Goal: Ask a question

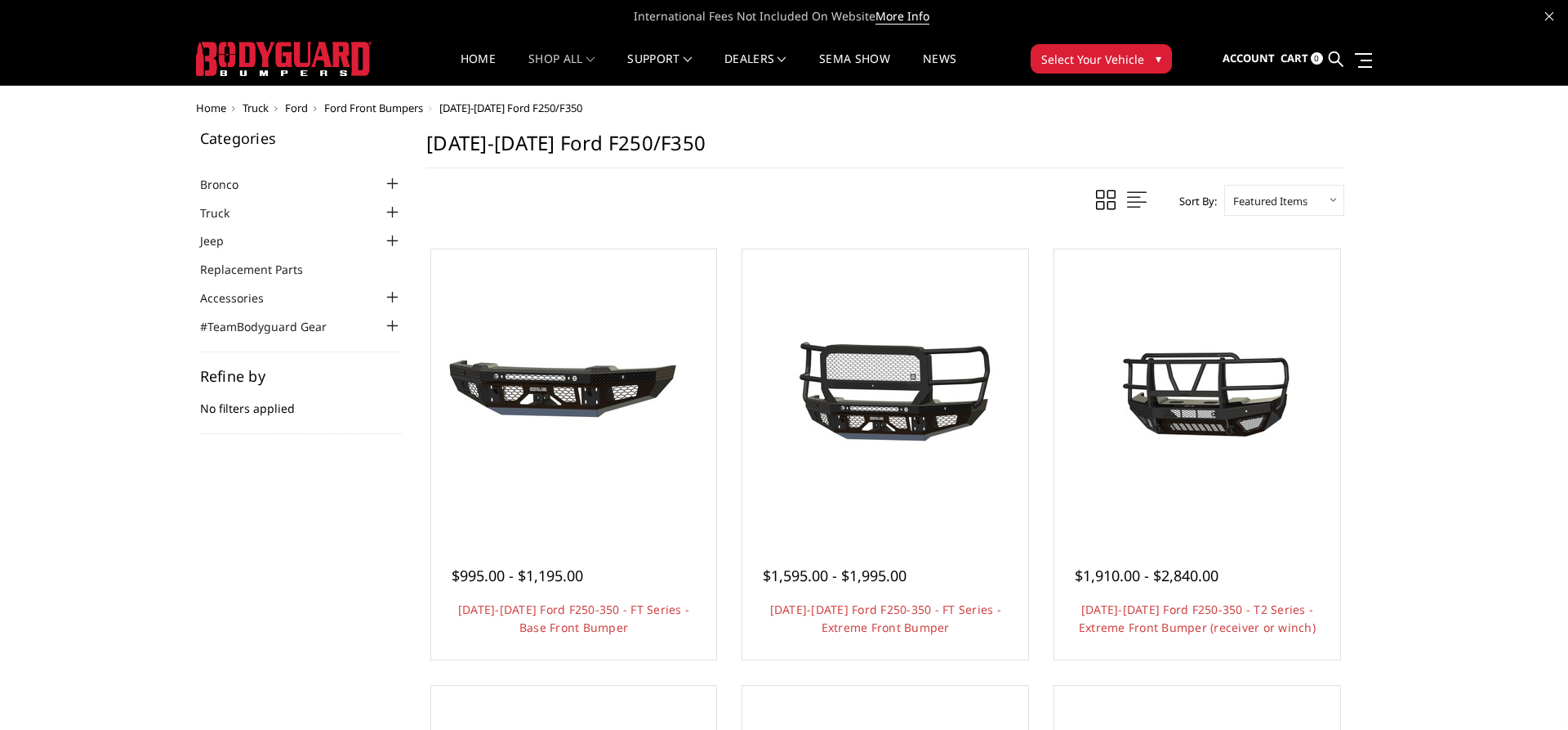
click at [390, 213] on div at bounding box center [392, 213] width 20 height 20
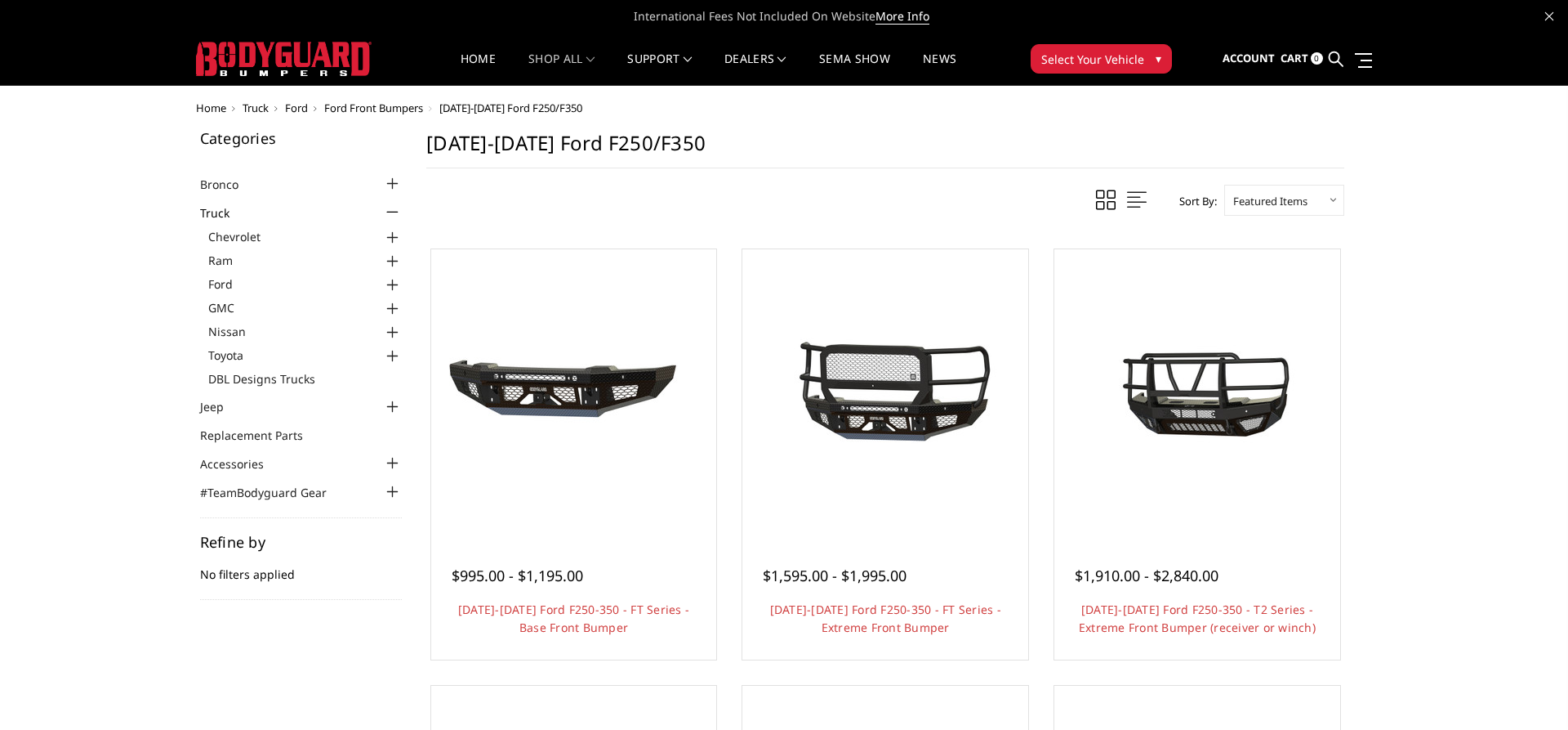
click at [391, 464] on div at bounding box center [392, 464] width 20 height 20
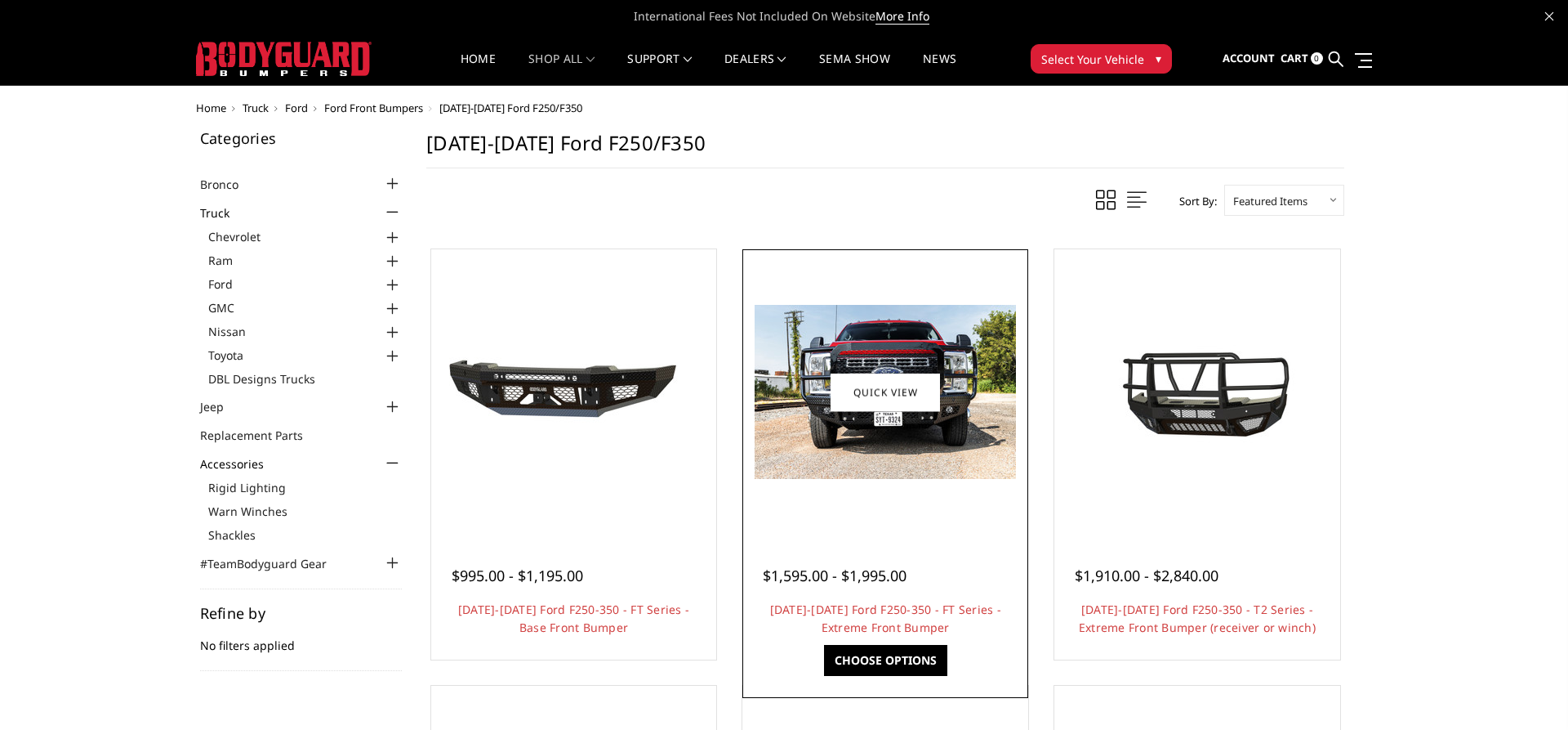
click at [838, 581] on span "$1,595.00 - $1,995.00" at bounding box center [834, 575] width 143 height 20
click at [852, 399] on link "Quick view" at bounding box center [885, 392] width 110 height 39
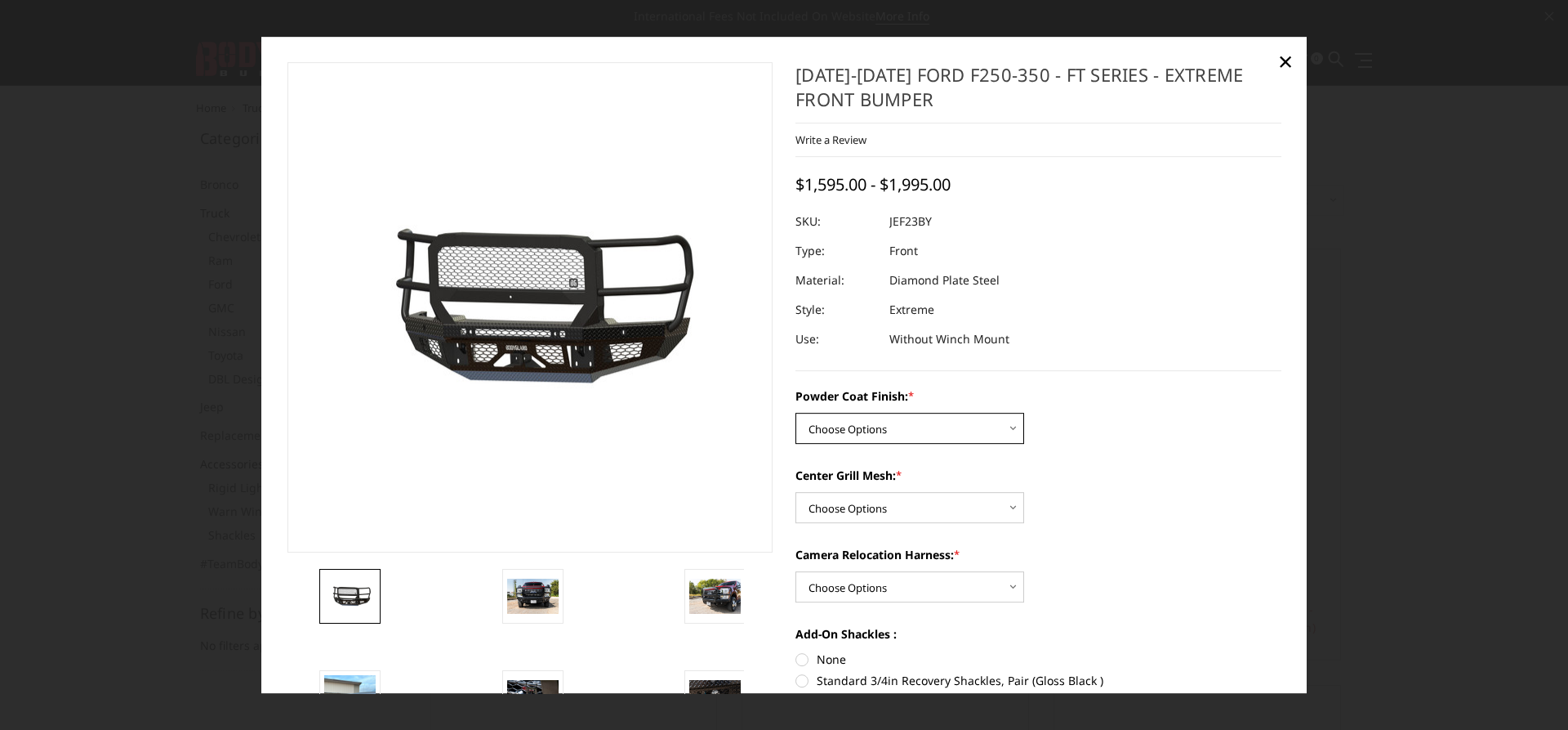
click at [796, 412] on select "Choose Options Bare Metal Gloss Black Powder Coat Textured Black Powder Coat" at bounding box center [909, 428] width 228 height 31
select select "3265"
click option "Textured Black Powder Coat" at bounding box center [0, 0] width 0 height 0
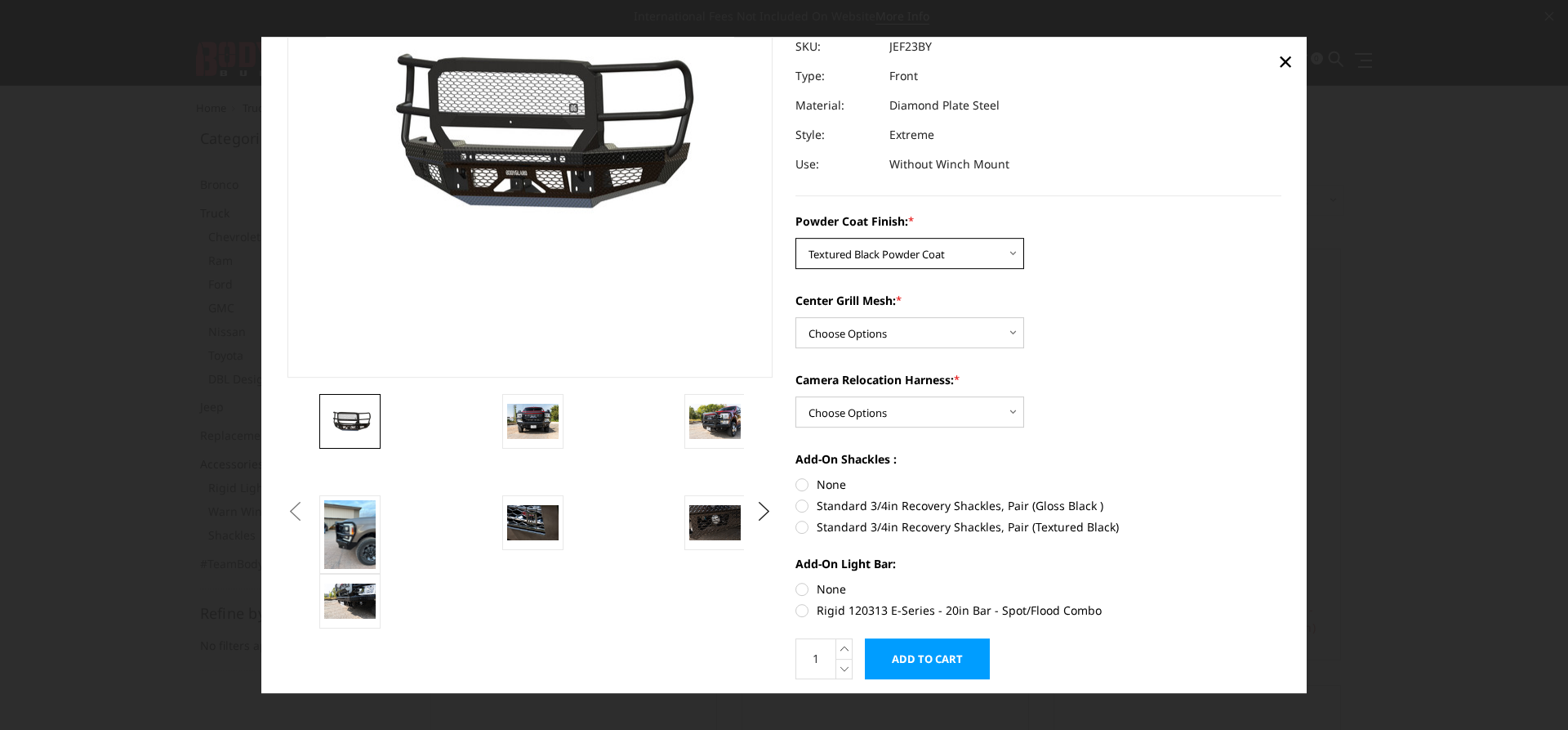
scroll to position [186, 0]
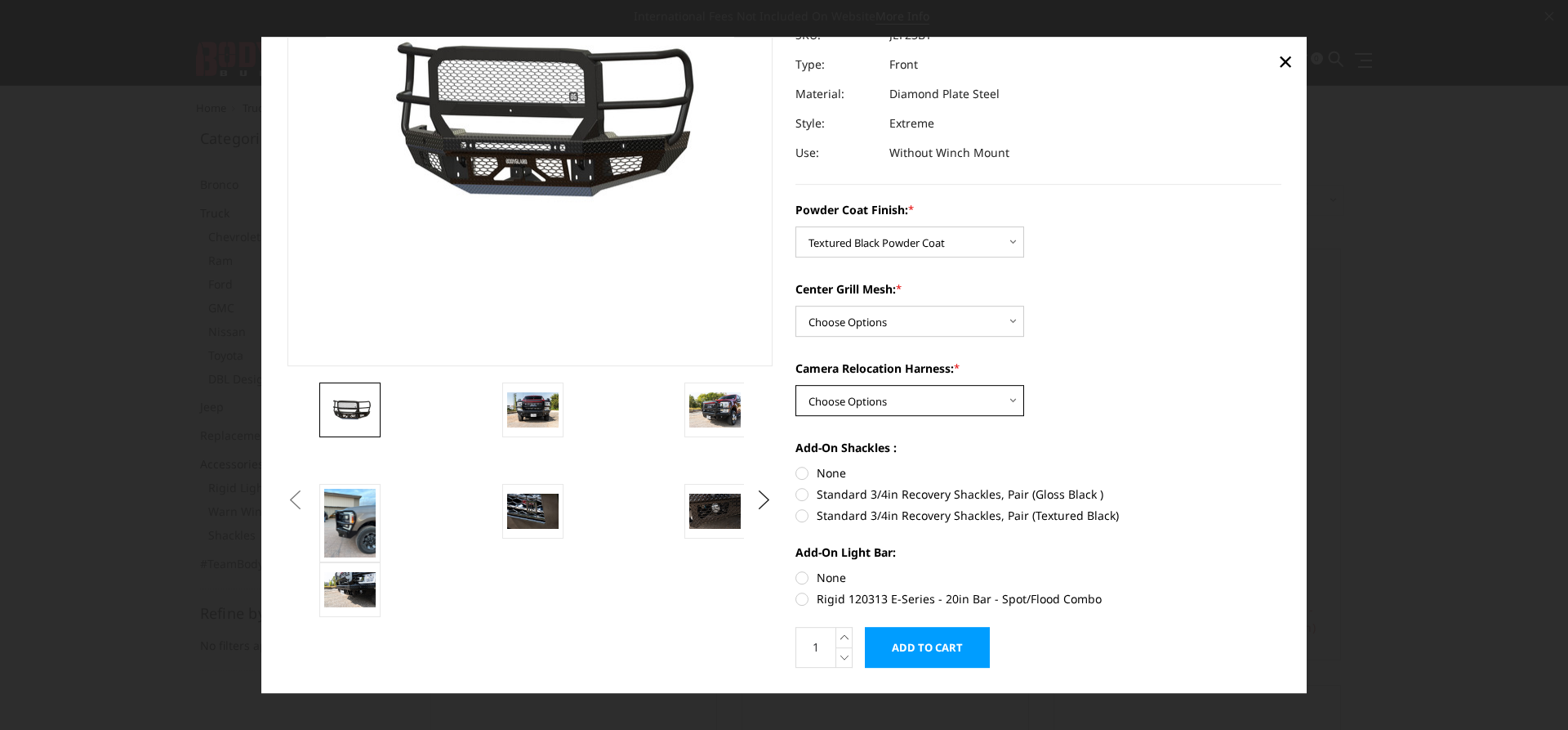
click at [796, 385] on select "Choose Options WITH Camera Relocation Harness WITHOUT Camera Relocation Harness" at bounding box center [909, 401] width 228 height 31
select select "3268"
click option "WITH Camera Relocation Harness" at bounding box center [0, 0] width 0 height 0
click at [796, 305] on select "Choose Options WITH Expanded Metal in Center Grill WITHOUT Expanded Metal in Ce…" at bounding box center [909, 321] width 228 height 31
select select "3266"
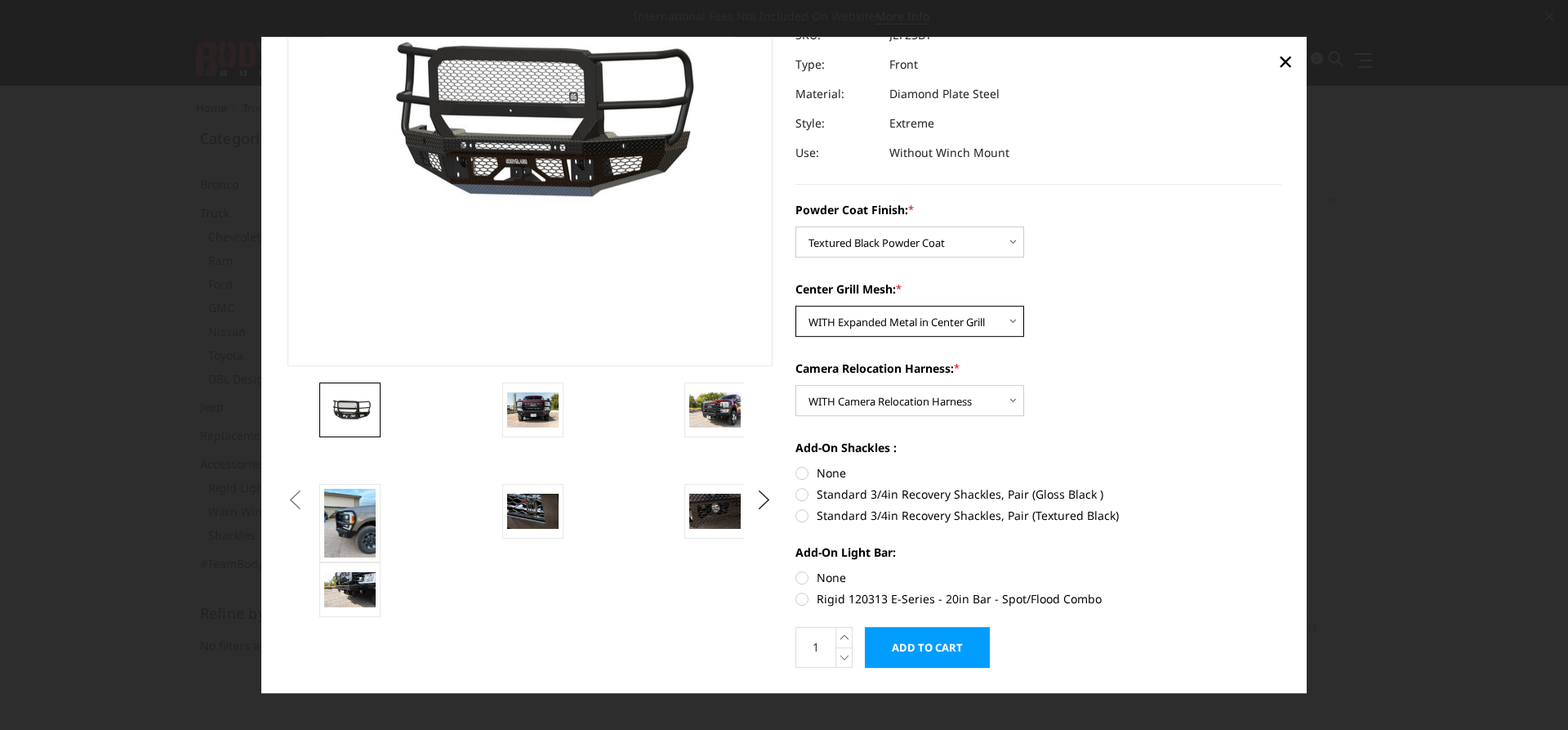
click option "WITH Expanded Metal in Center Grill" at bounding box center [0, 0] width 0 height 0
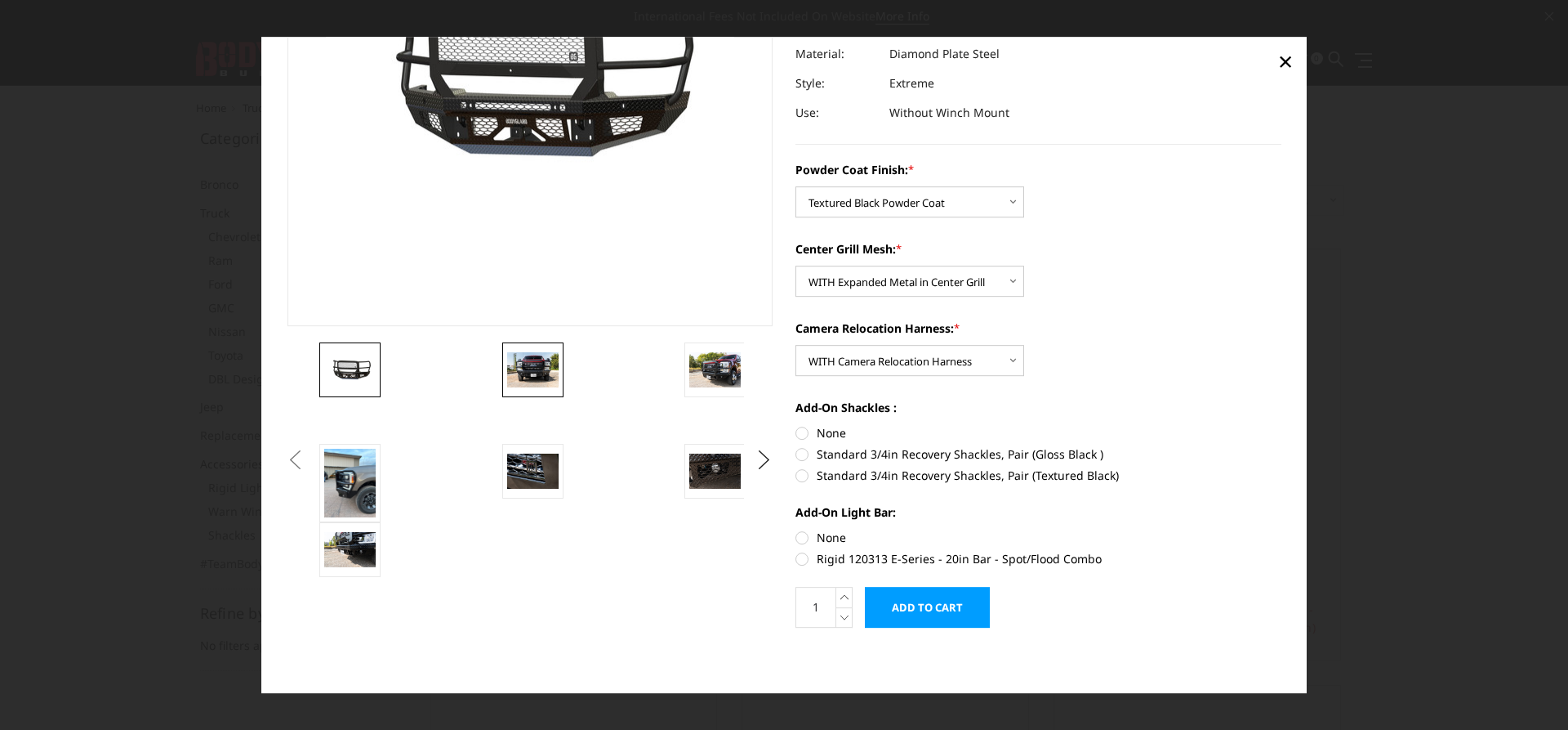
click at [516, 375] on img at bounding box center [533, 370] width 51 height 35
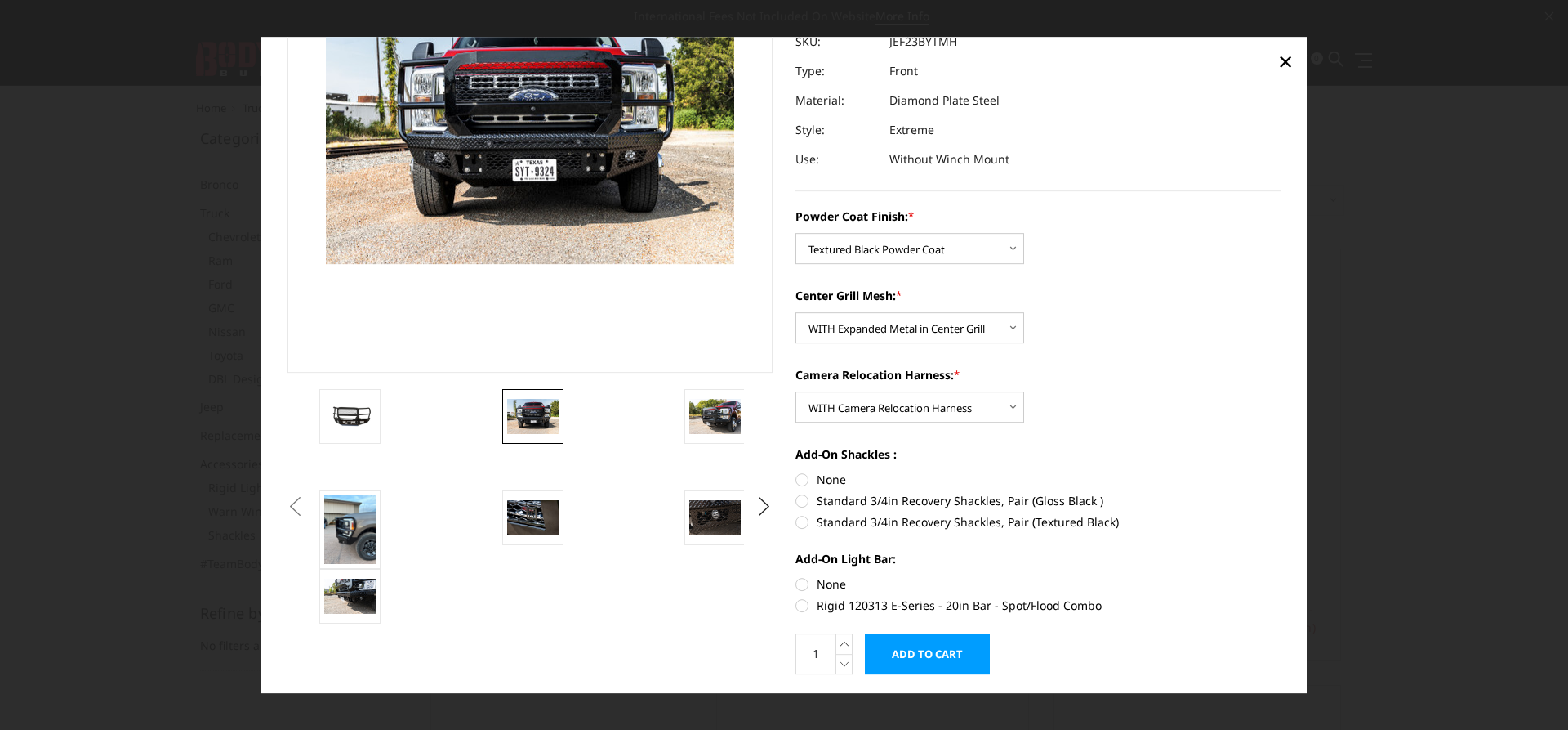
scroll to position [134, 0]
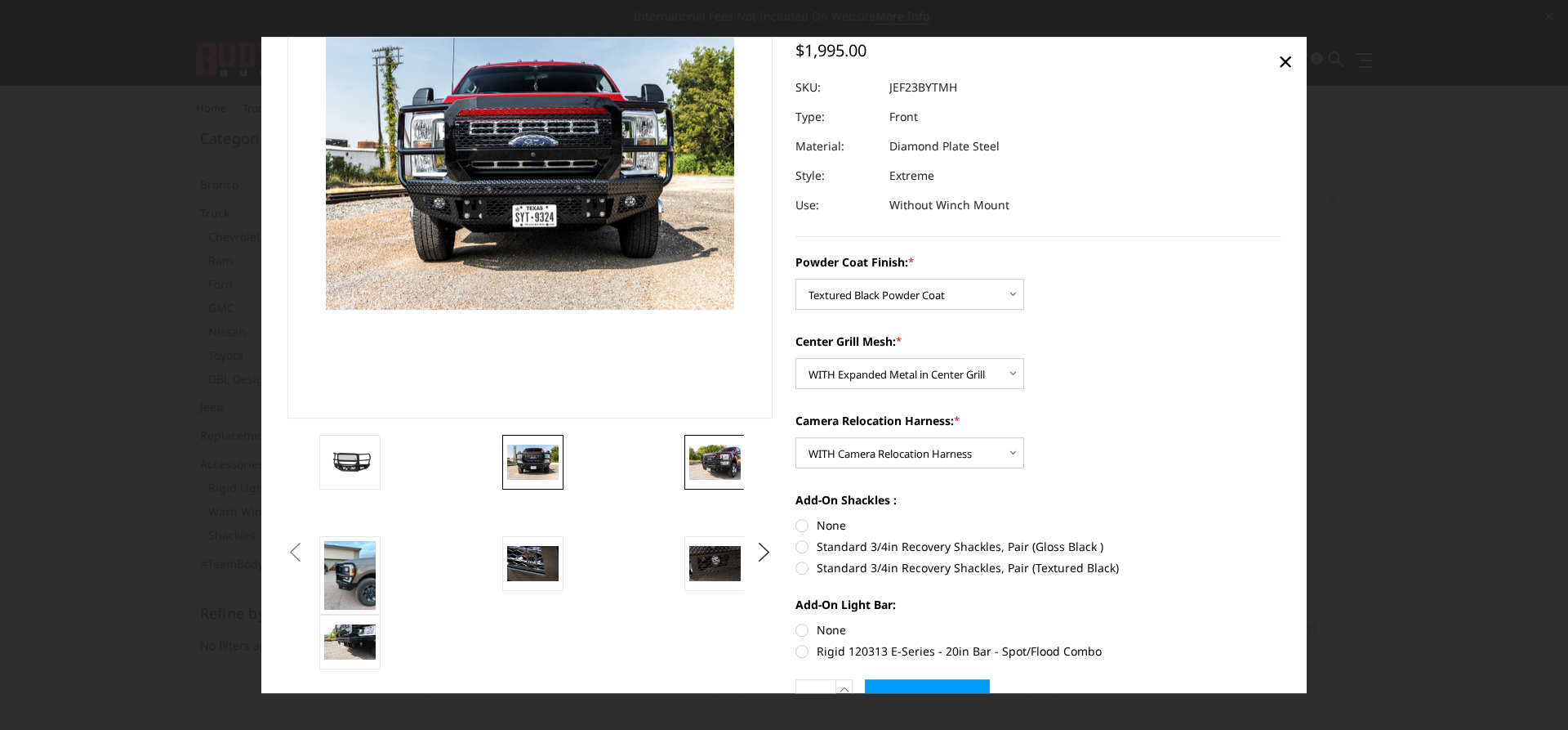
click at [707, 459] on img at bounding box center [715, 463] width 51 height 35
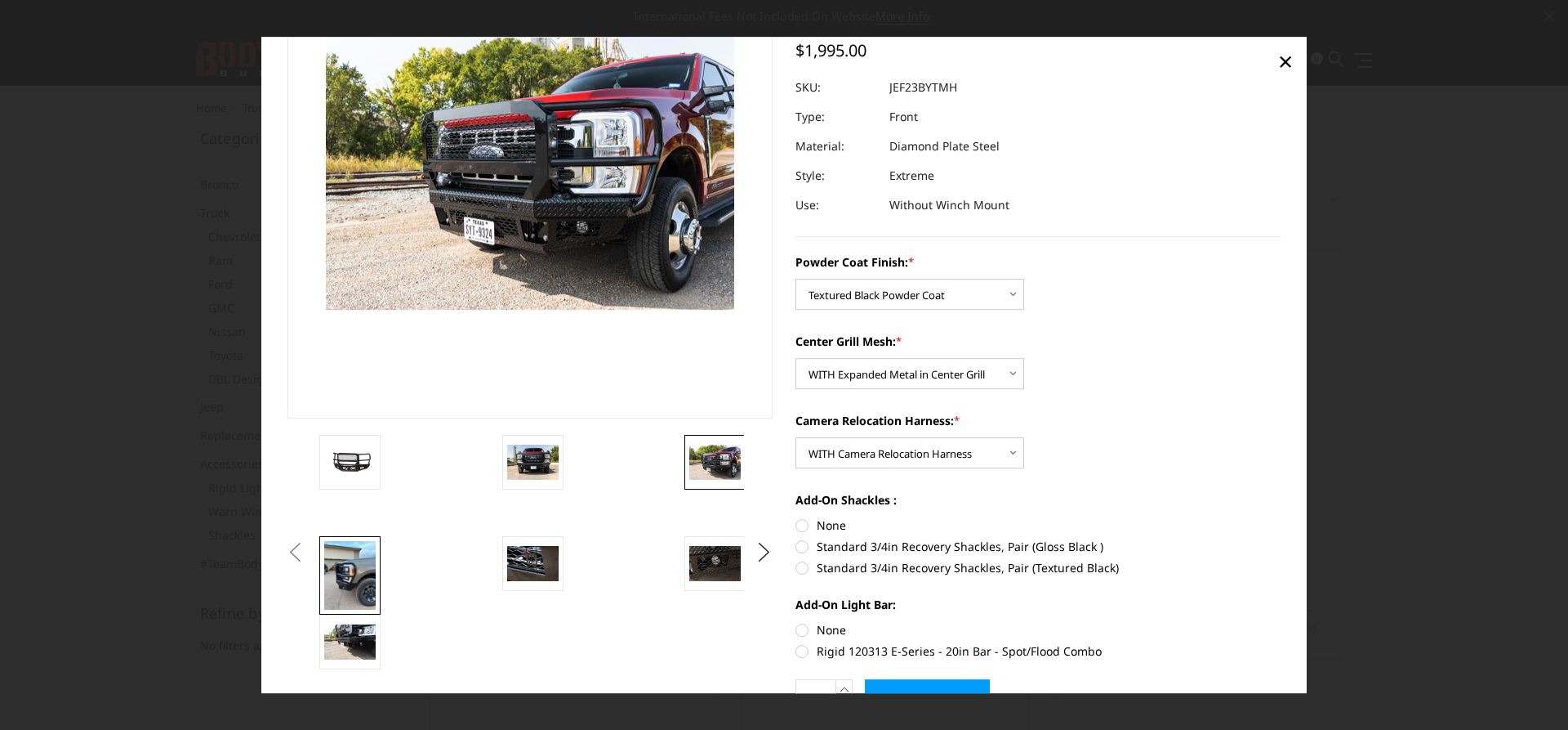
click at [339, 584] on img at bounding box center [350, 575] width 51 height 68
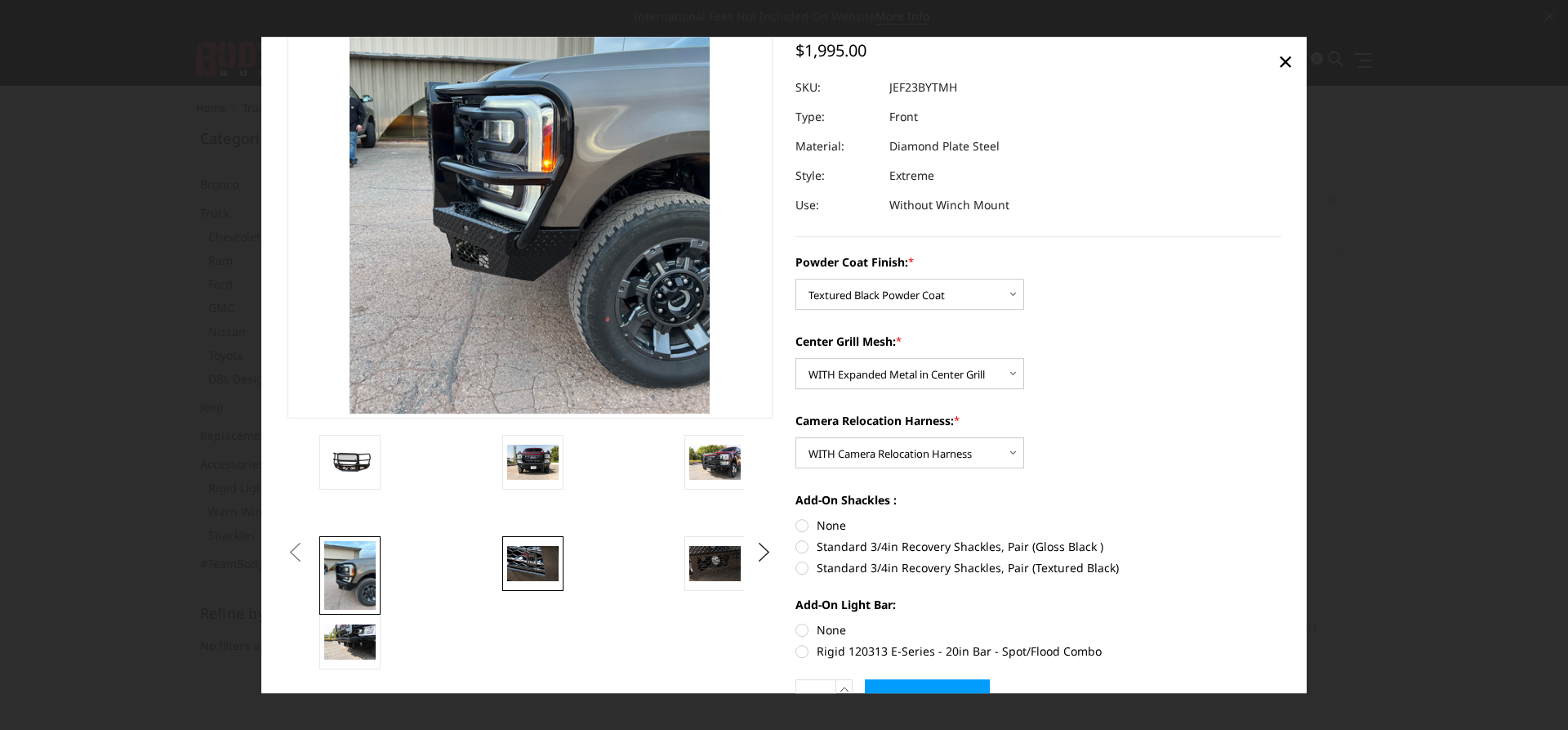
click at [532, 572] on img at bounding box center [533, 564] width 51 height 35
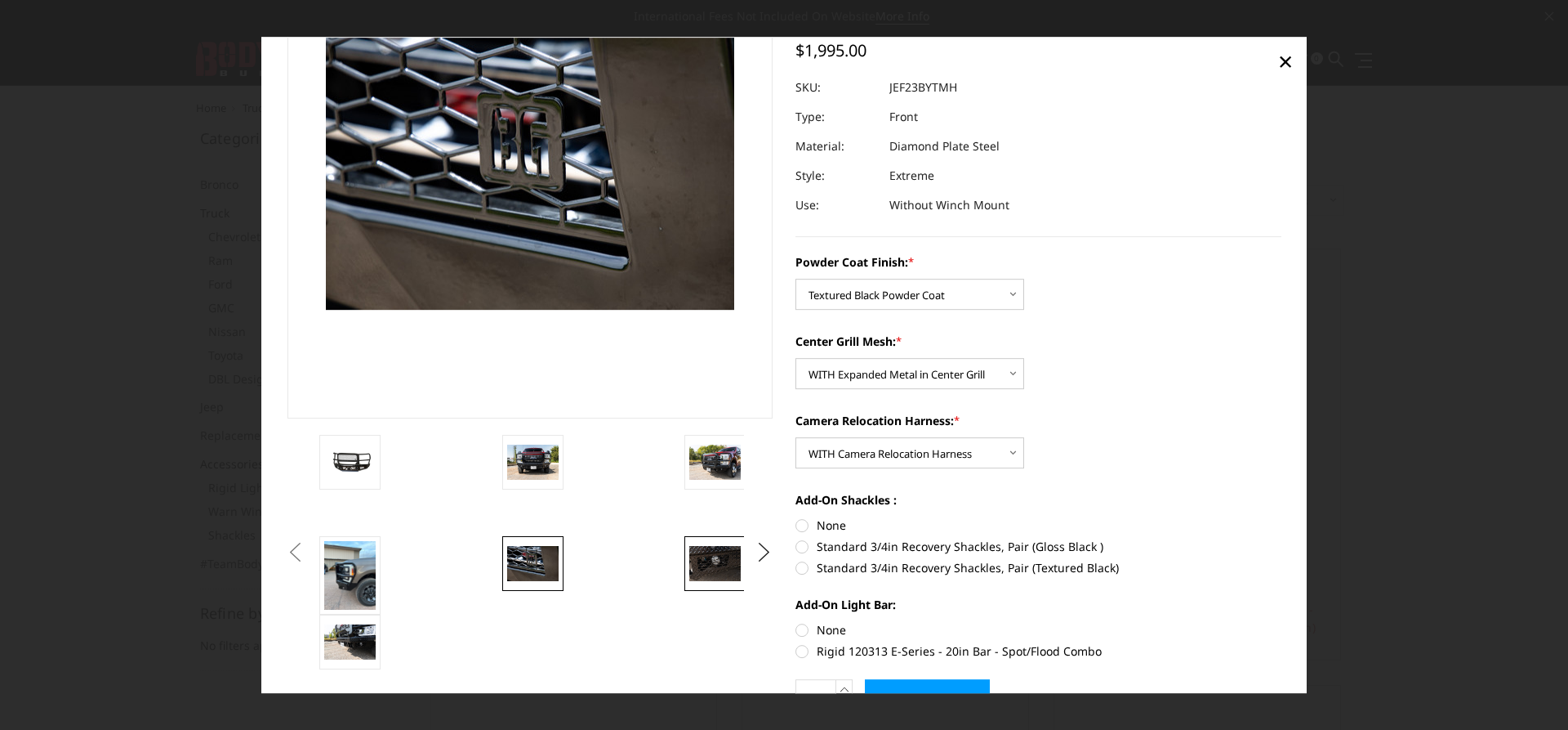
click at [710, 566] on img at bounding box center [715, 564] width 51 height 35
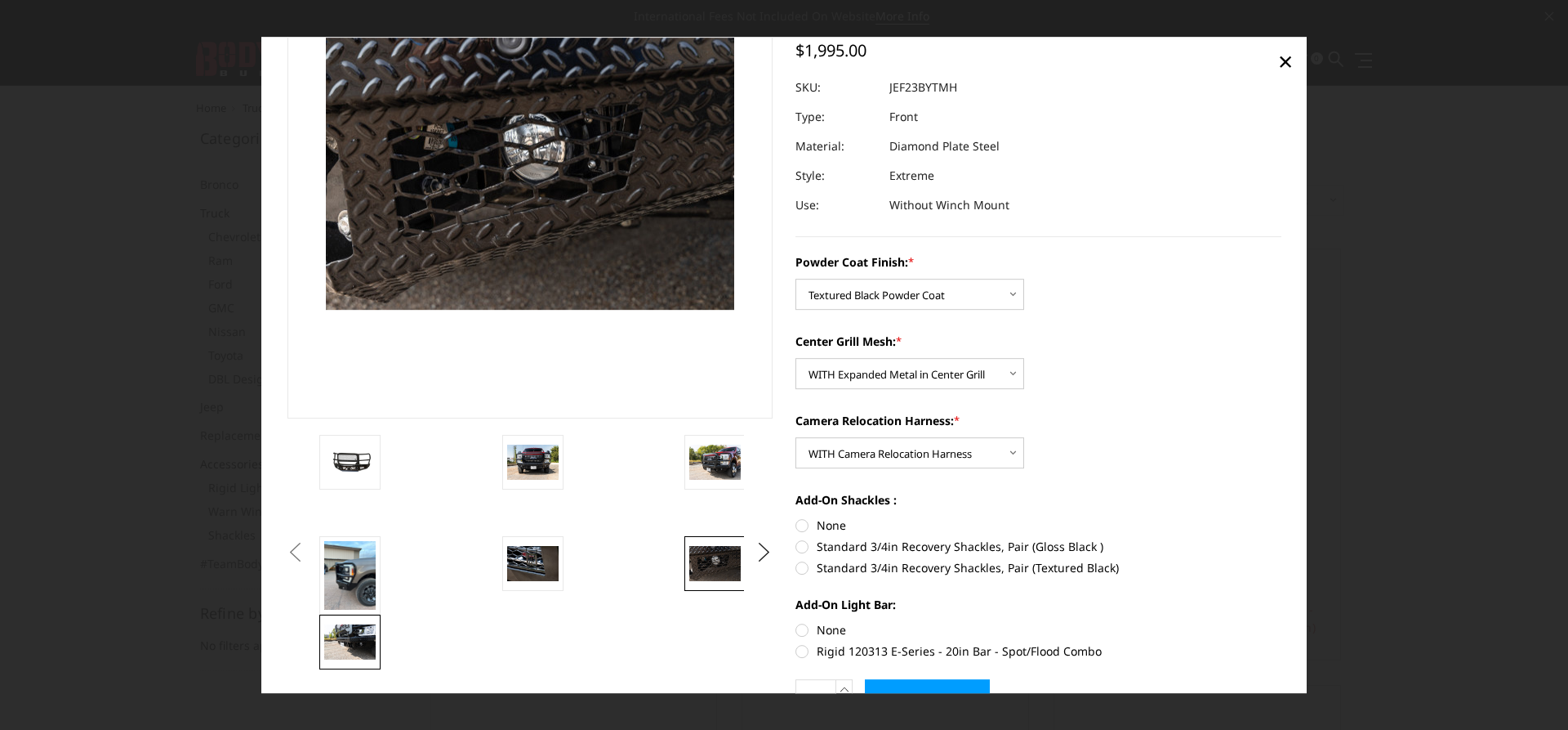
click at [340, 642] on img at bounding box center [350, 643] width 51 height 35
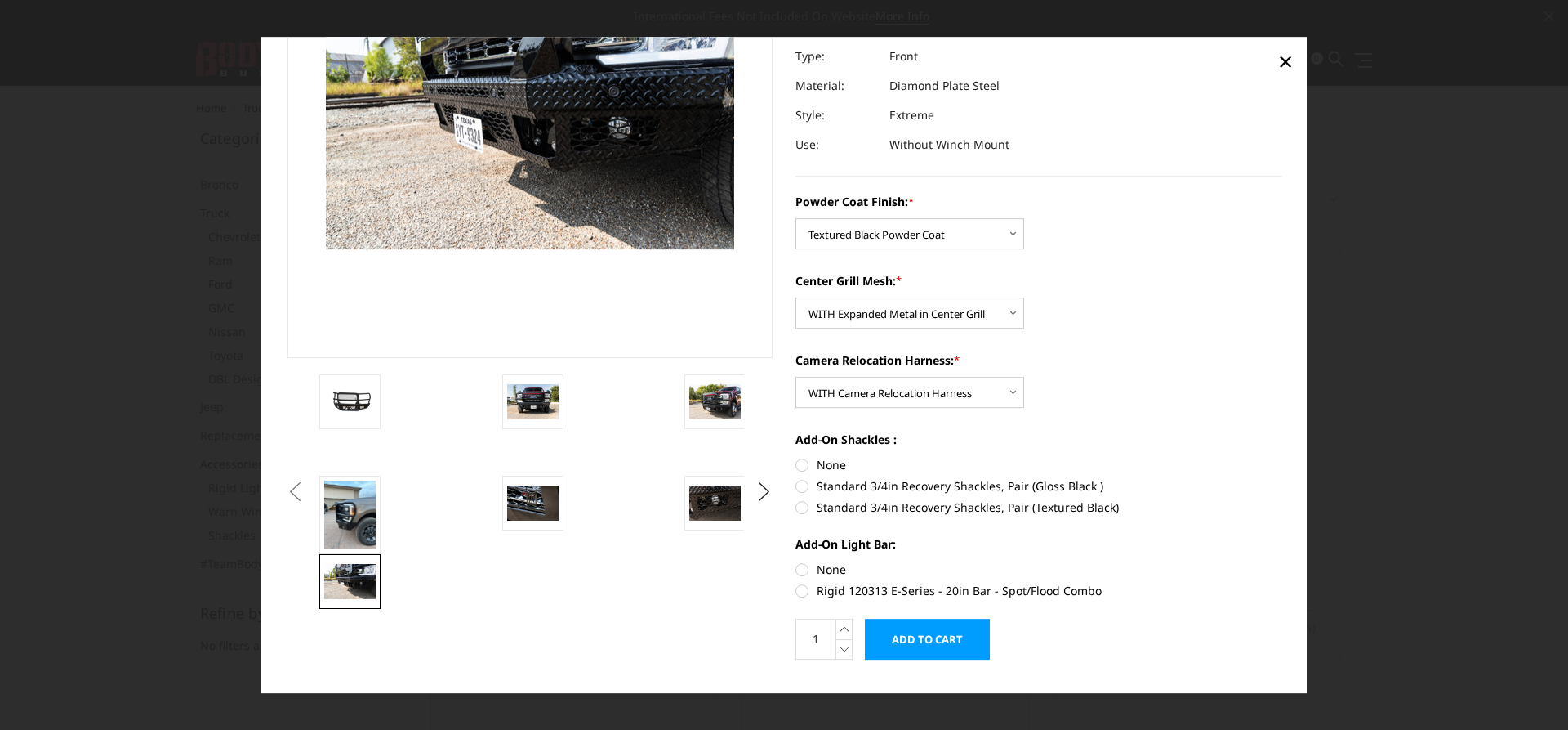
scroll to position [227, 0]
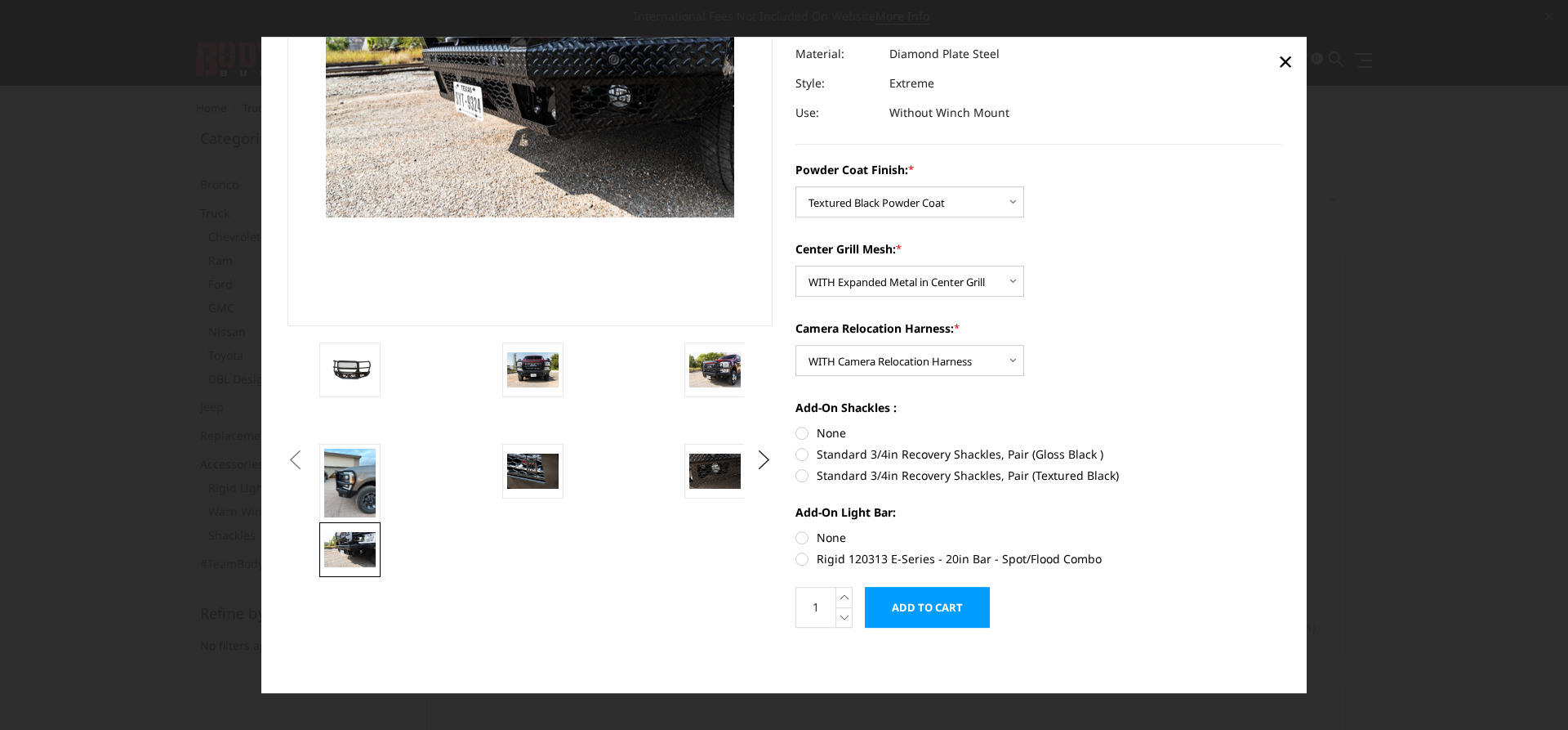
click at [799, 477] on label "Standard 3/4in Recovery Shackles, Pair (Textured Black)" at bounding box center [1038, 475] width 486 height 17
click at [1281, 446] on input "Standard 3/4in Recovery Shackles, Pair (Textured Black)" at bounding box center [1281, 445] width 1 height 1
radio input "true"
click at [800, 558] on label "Rigid 120313 E-Series - 20in Bar - Spot/Flood Combo" at bounding box center [1038, 558] width 486 height 17
click at [1281, 530] on input "Rigid 120313 E-Series - 20in Bar - Spot/Flood Combo" at bounding box center [1281, 529] width 1 height 1
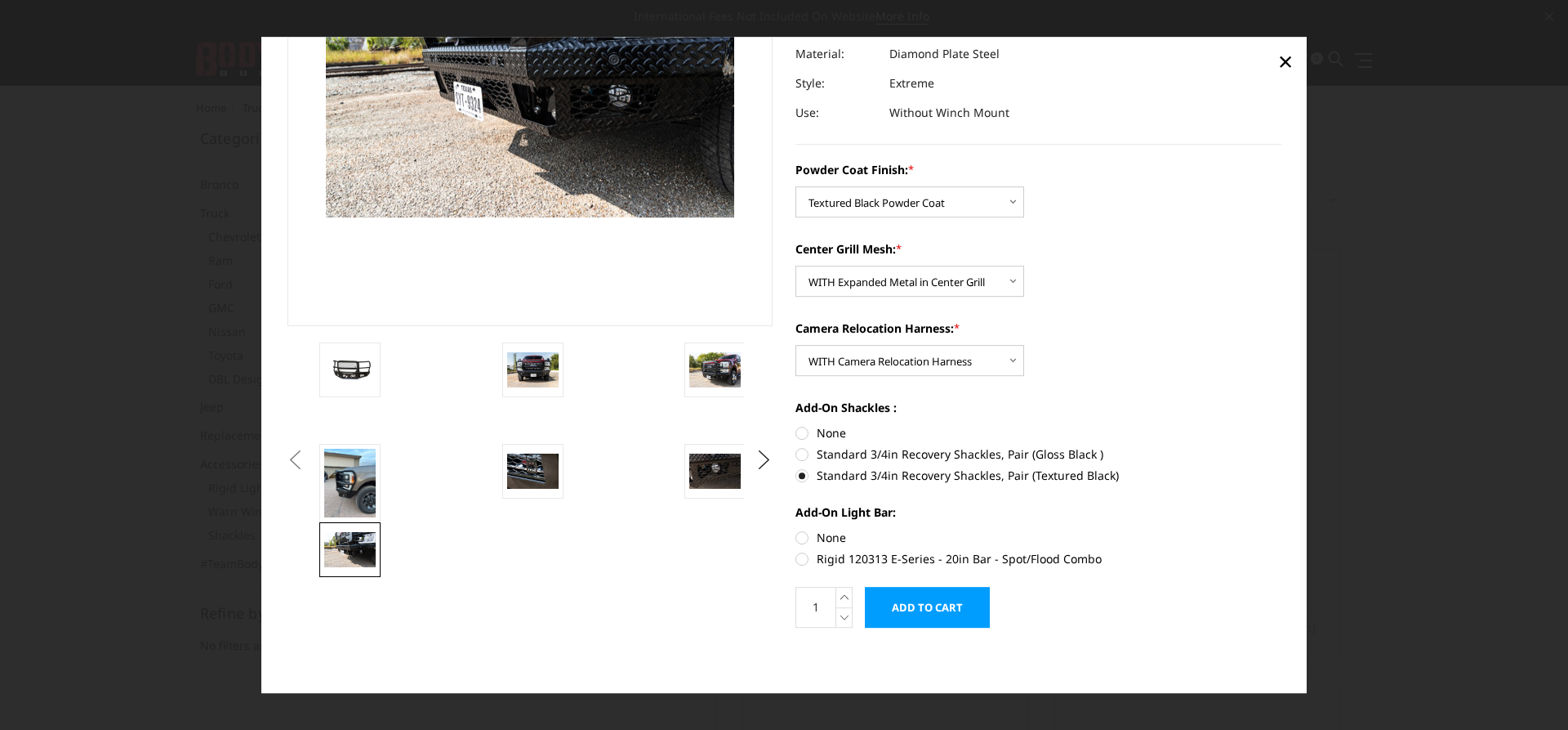
radio input "true"
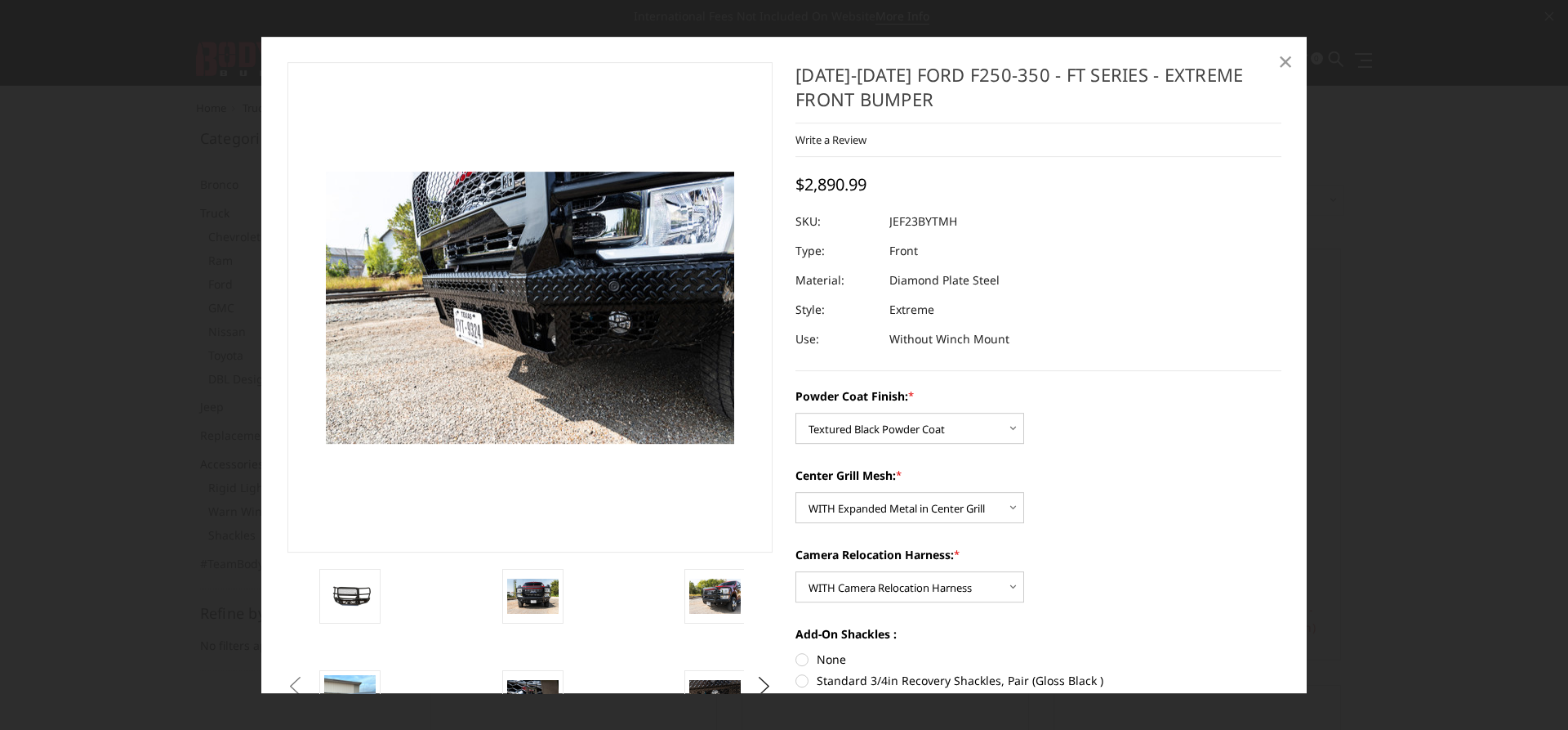
click at [1287, 63] on span "×" at bounding box center [1285, 60] width 15 height 35
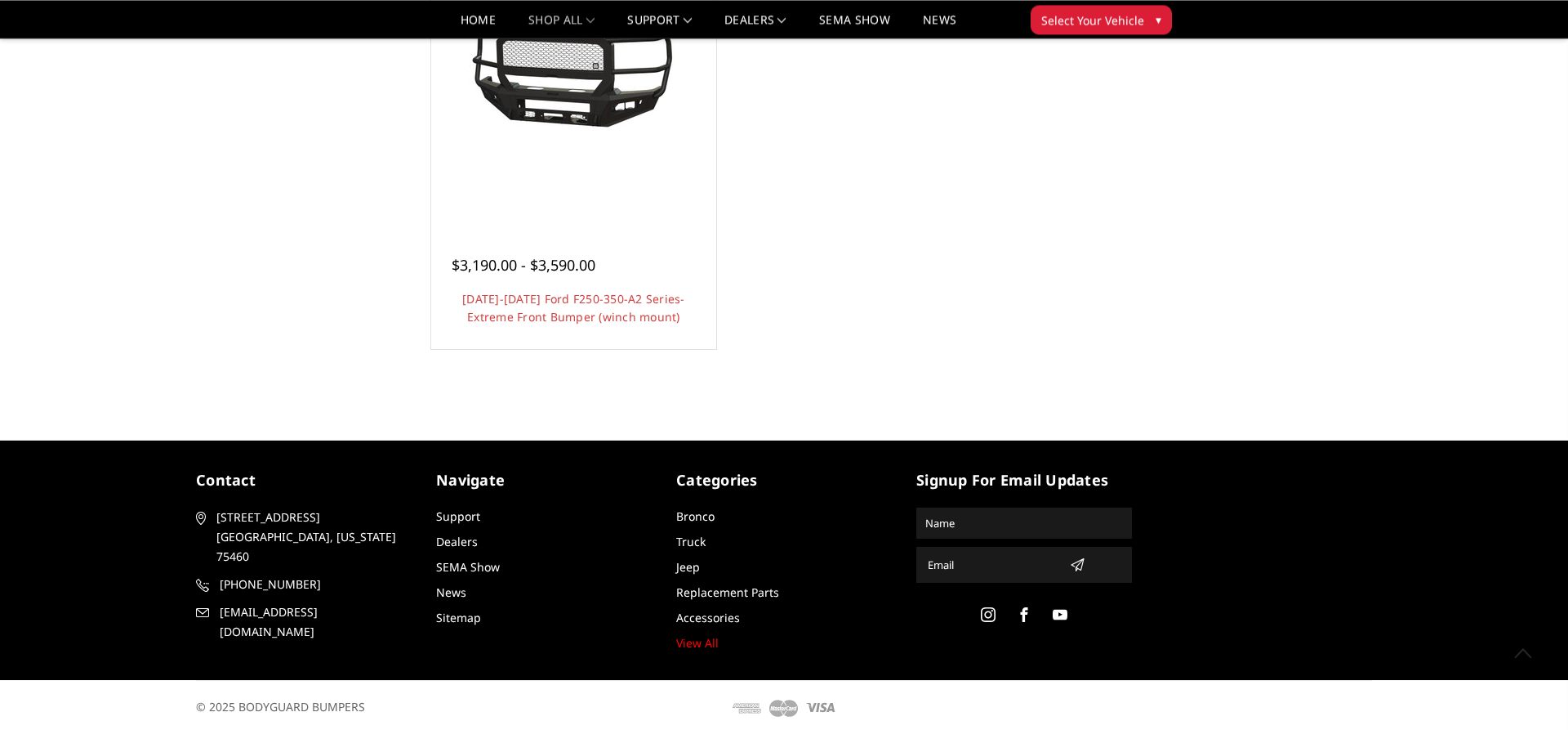
scroll to position [1577, 0]
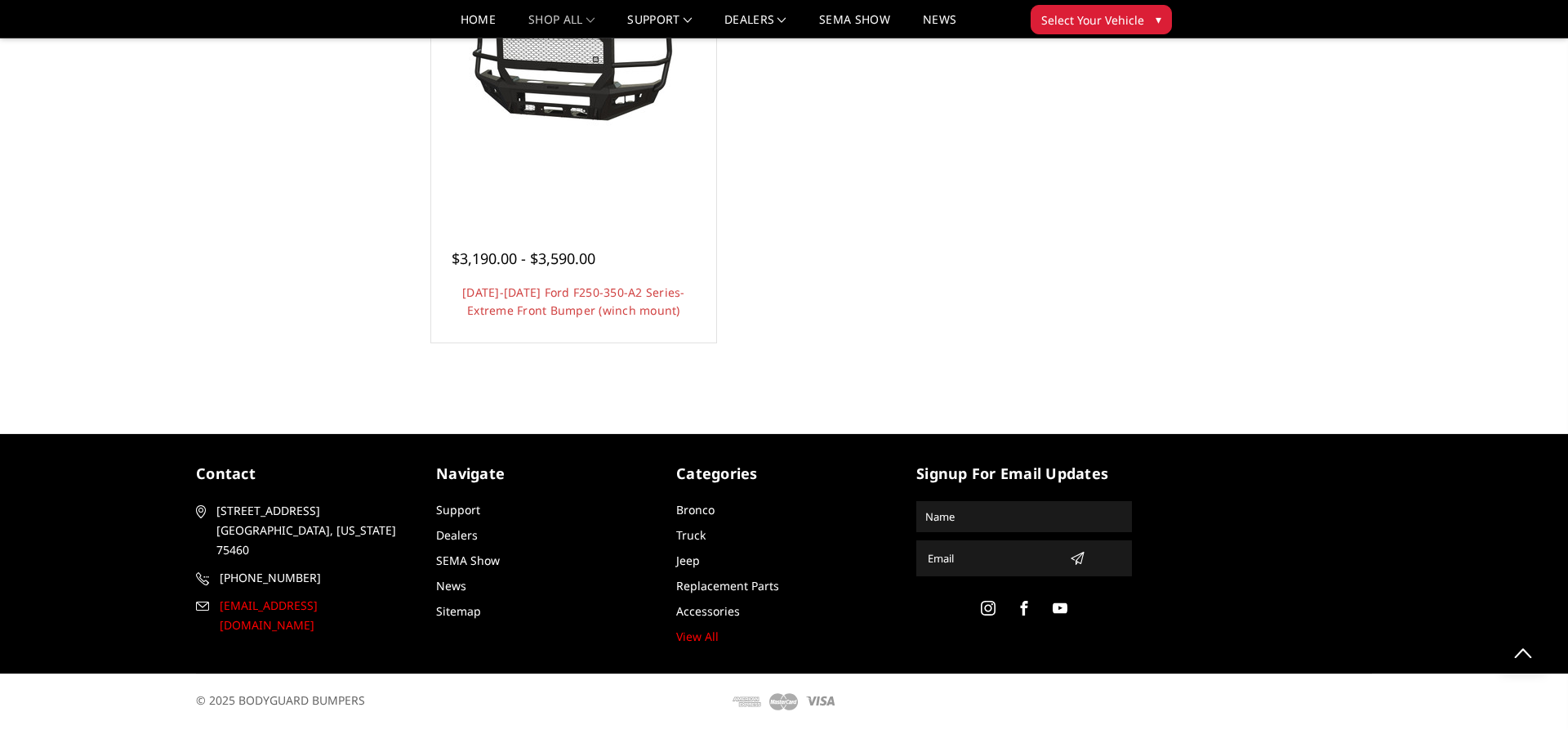
click at [284, 596] on span "[EMAIL_ADDRESS][DOMAIN_NAME]" at bounding box center [314, 615] width 190 height 40
click at [451, 515] on link "Support" at bounding box center [458, 509] width 44 height 16
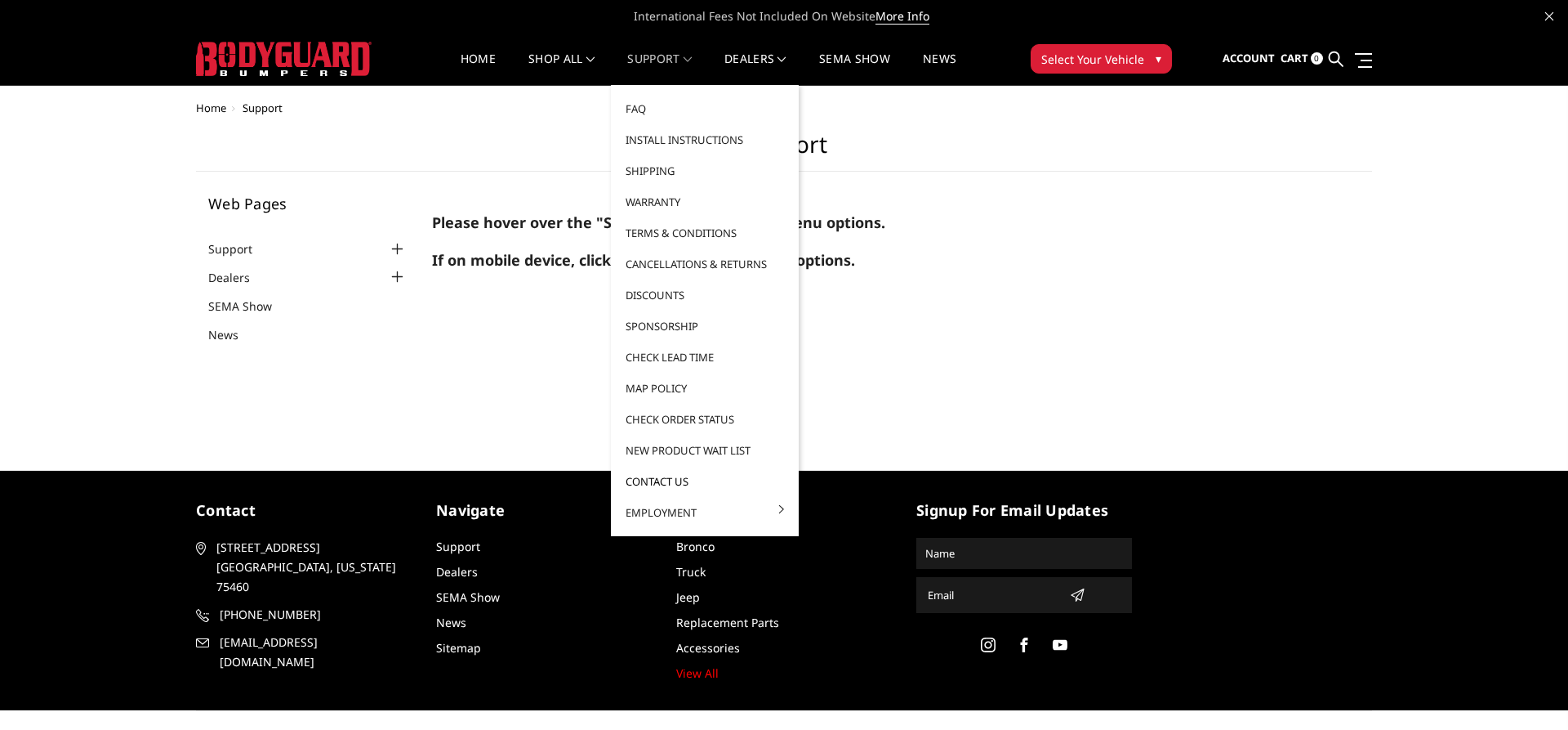
click at [661, 476] on link "Contact Us" at bounding box center [705, 482] width 175 height 31
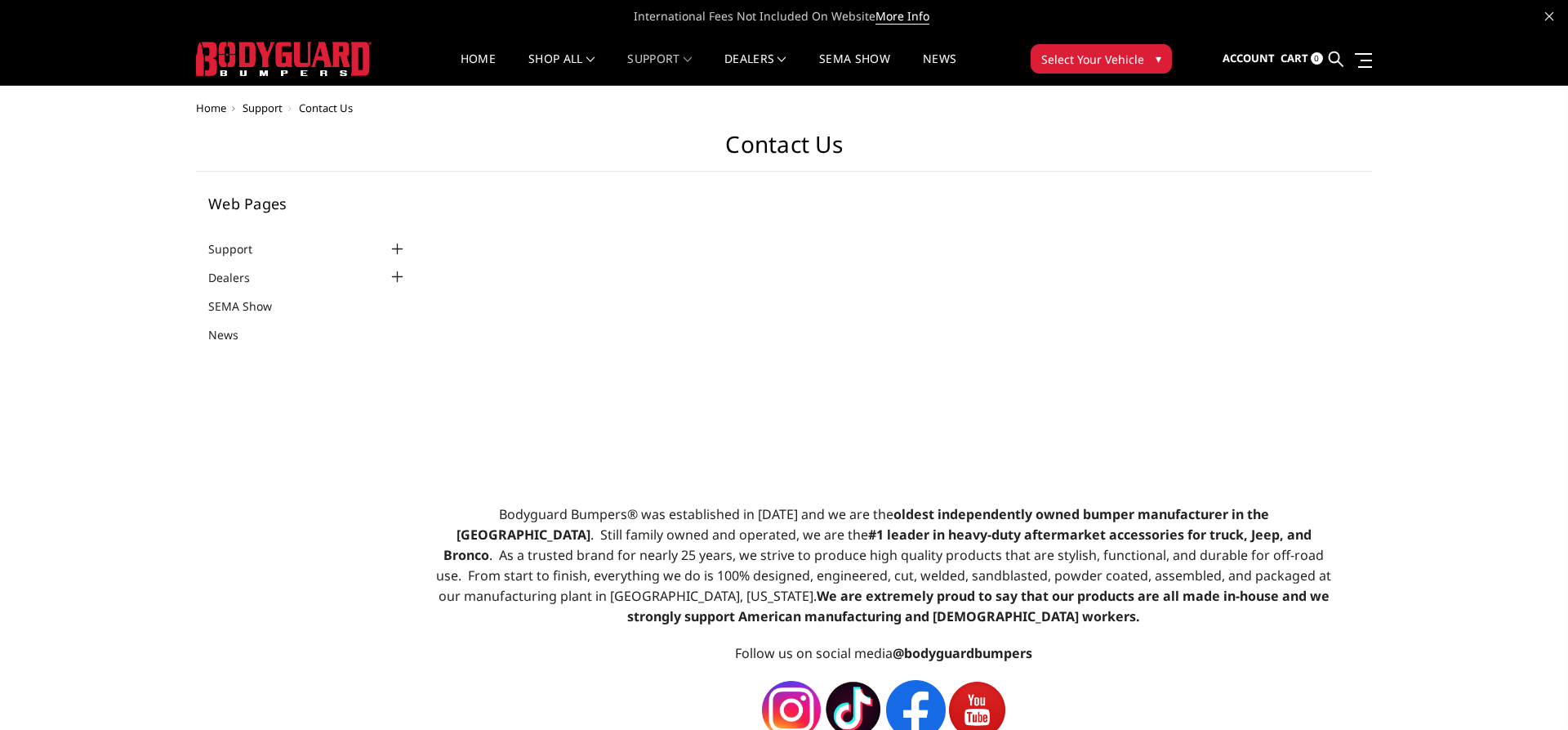
select select "US"
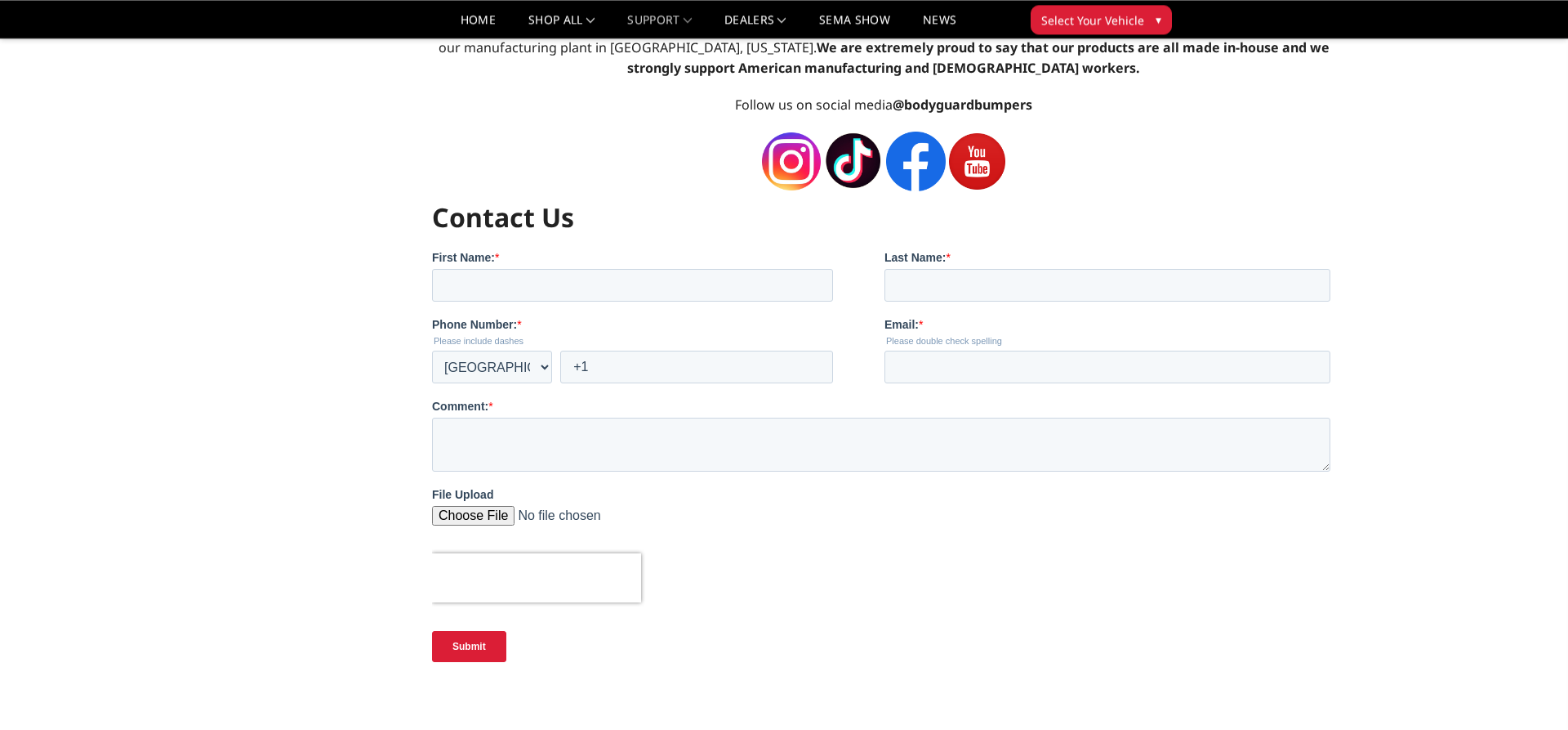
scroll to position [583, 0]
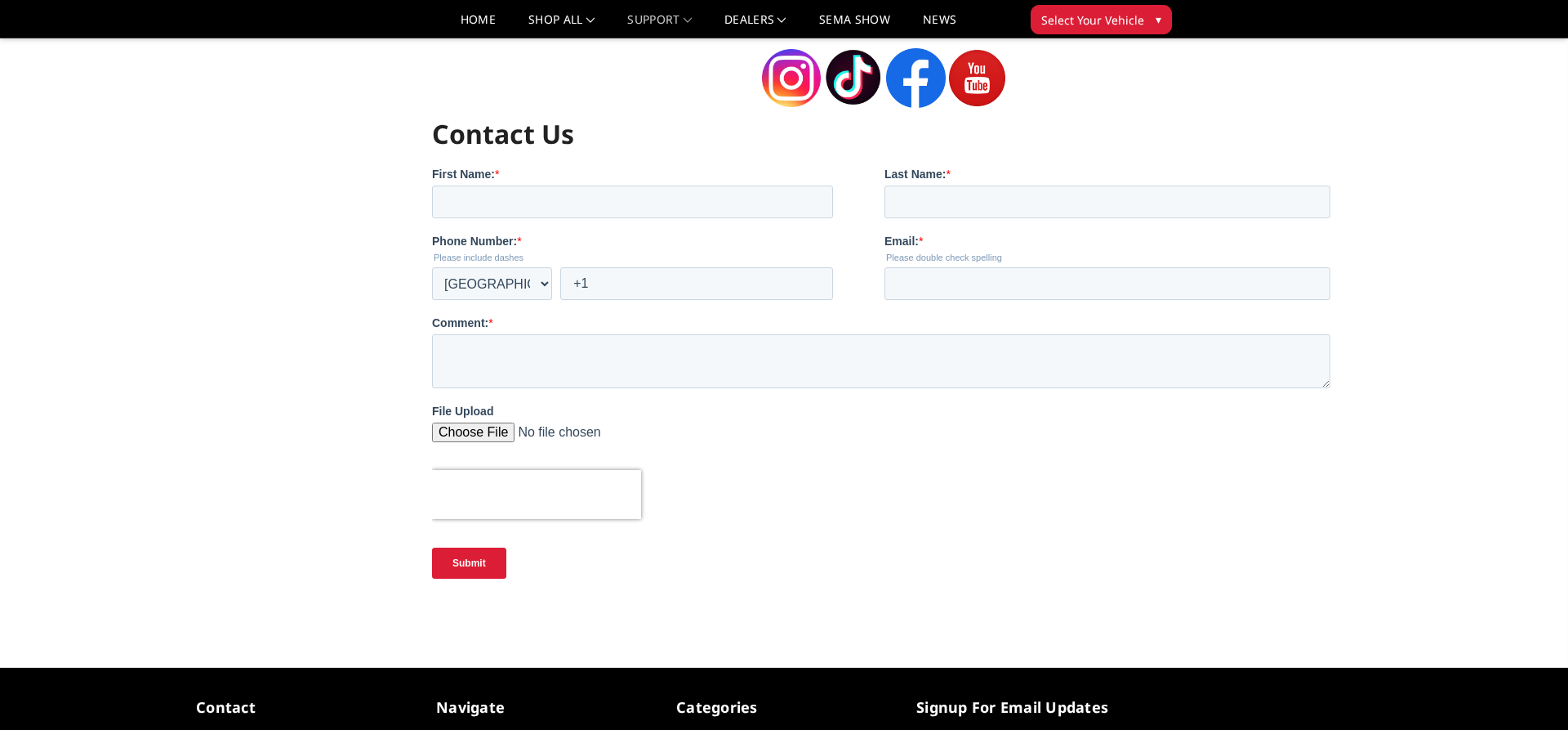
click at [516, 219] on fieldset "First Name: * Last Name: *" at bounding box center [883, 198] width 904 height 67
click at [568, 201] on input "First Name: *" at bounding box center [631, 201] width 401 height 33
type input "Tommy"
type input "Creek"
click at [657, 289] on input "+1" at bounding box center [695, 283] width 273 height 33
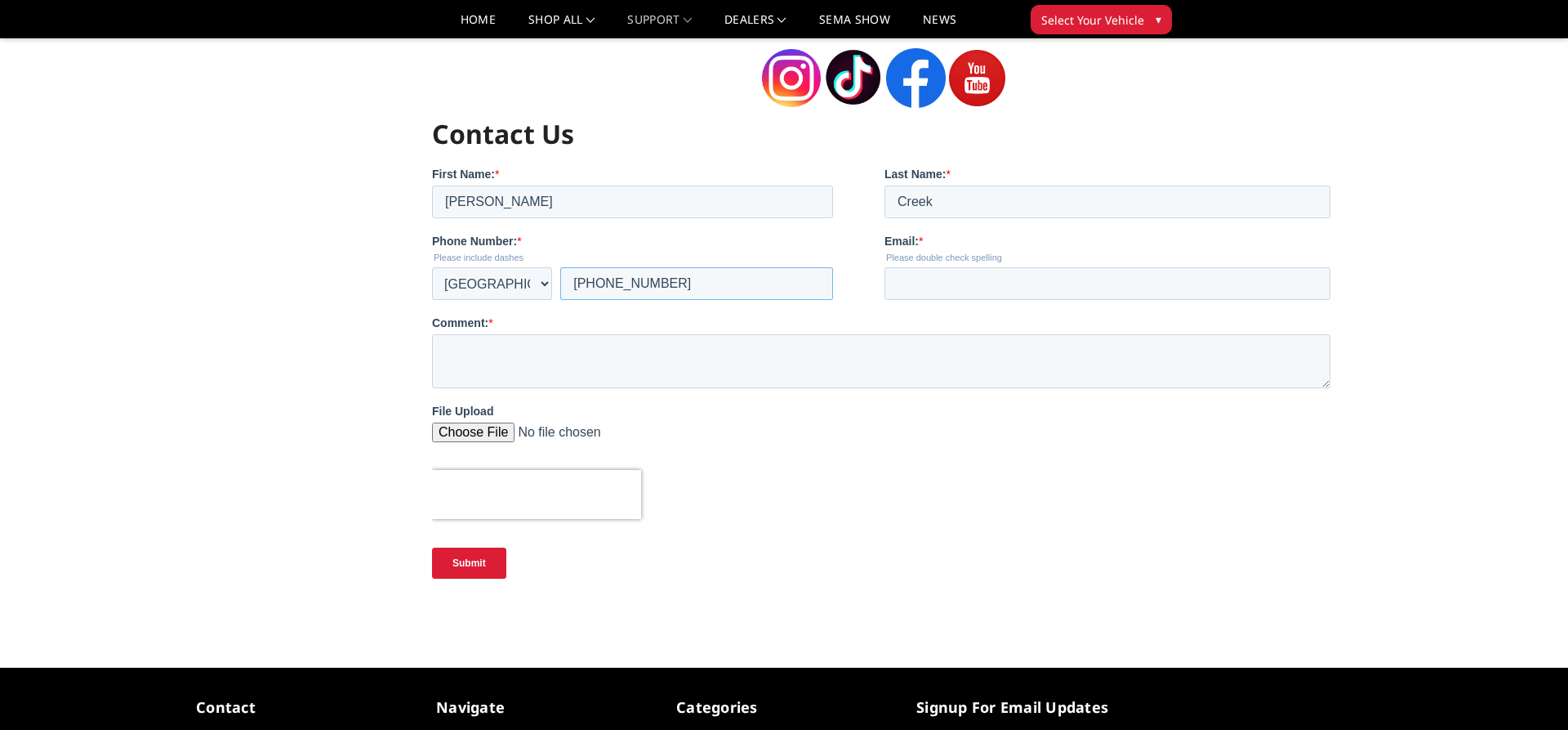
type input "+1 907-378-1953"
click at [952, 281] on input "Email: *" at bounding box center [1106, 283] width 446 height 33
type input "tom@innocent.com"
click at [467, 353] on textarea "Comment: *" at bounding box center [880, 360] width 899 height 54
drag, startPoint x: 841, startPoint y: 354, endPoint x: 817, endPoint y: 362, distance: 25.3
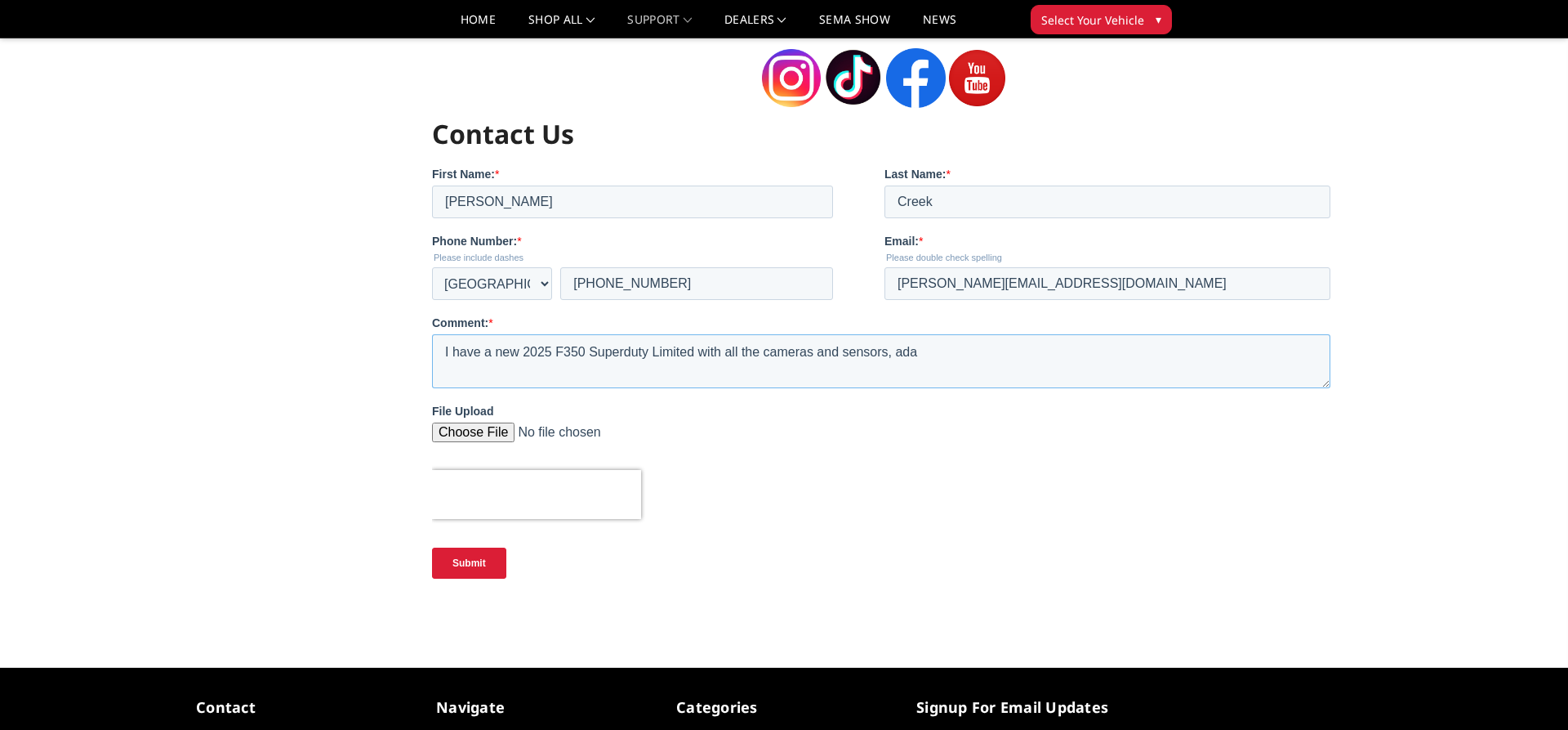
click at [817, 362] on textarea "I have a new 2025 F350 Superduty Limited with all the cameras and sensors, ada" at bounding box center [880, 360] width 899 height 54
click at [932, 356] on textarea "I have a new 2025 F350 Superduty Limited with all the cameras, sensors, ada" at bounding box center [880, 360] width 899 height 54
click at [1264, 351] on textarea "I have a new 2025 F350 Superduty Limited with all the cameras, sensors, adaptiv…" at bounding box center [880, 360] width 899 height 54
click at [485, 384] on textarea "I have a new 2025 F350 Superduty Limited with all the cameras, sensors, adaptiv…" at bounding box center [880, 360] width 899 height 54
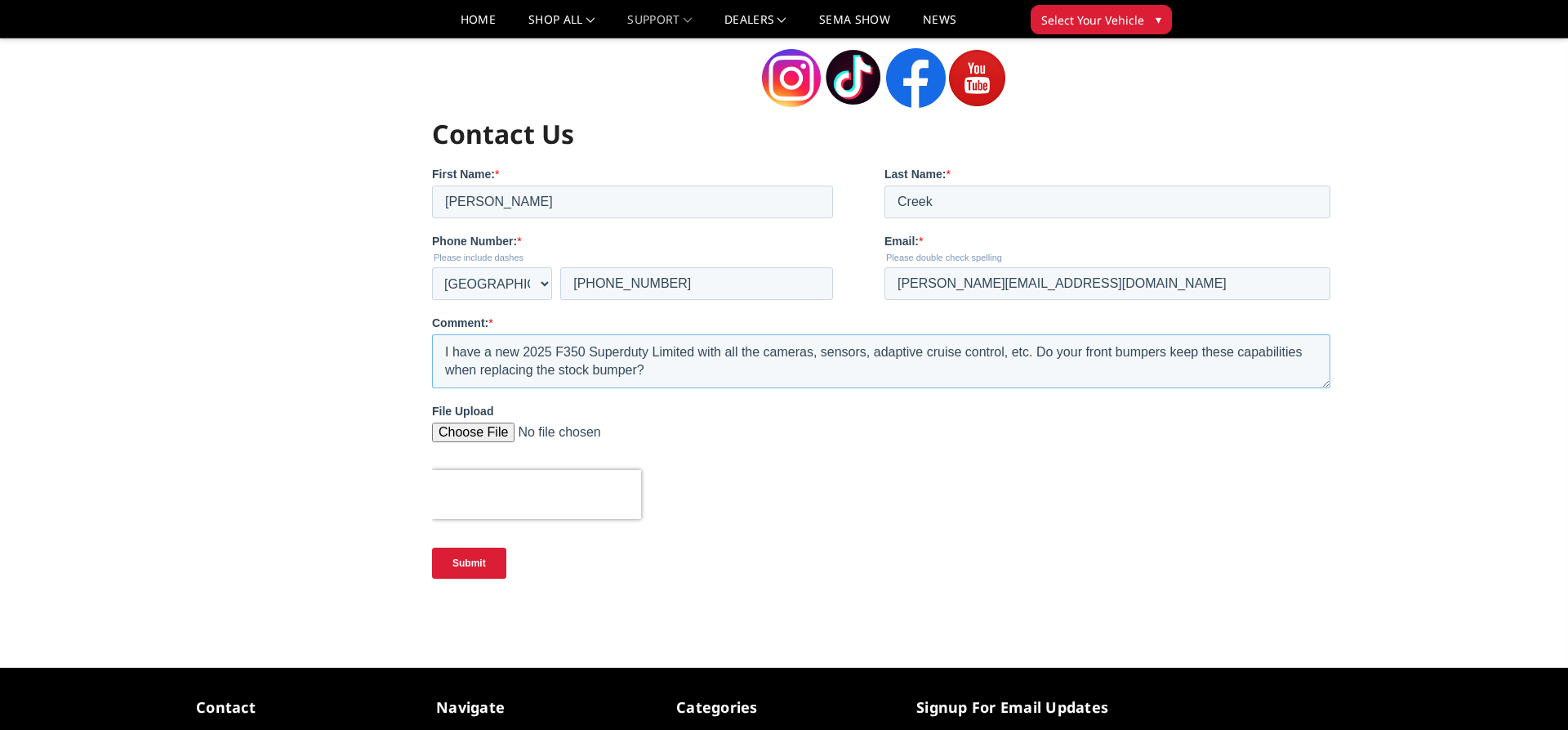
type textarea "I have a new 2025 F350 Superduty Limited with all the cameras, sensors, adaptiv…"
click at [467, 557] on input "Submit" at bounding box center [468, 563] width 74 height 31
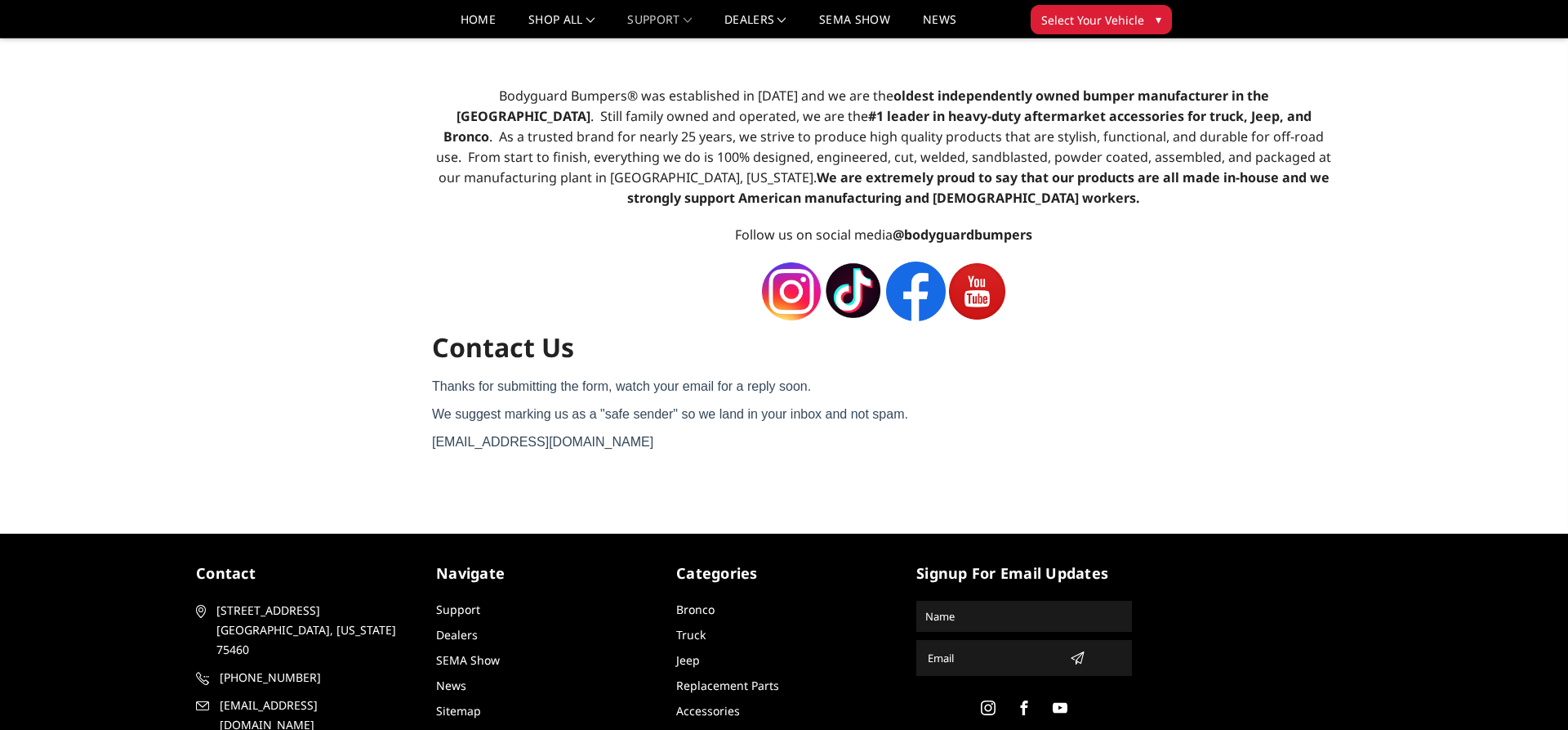
scroll to position [0, 0]
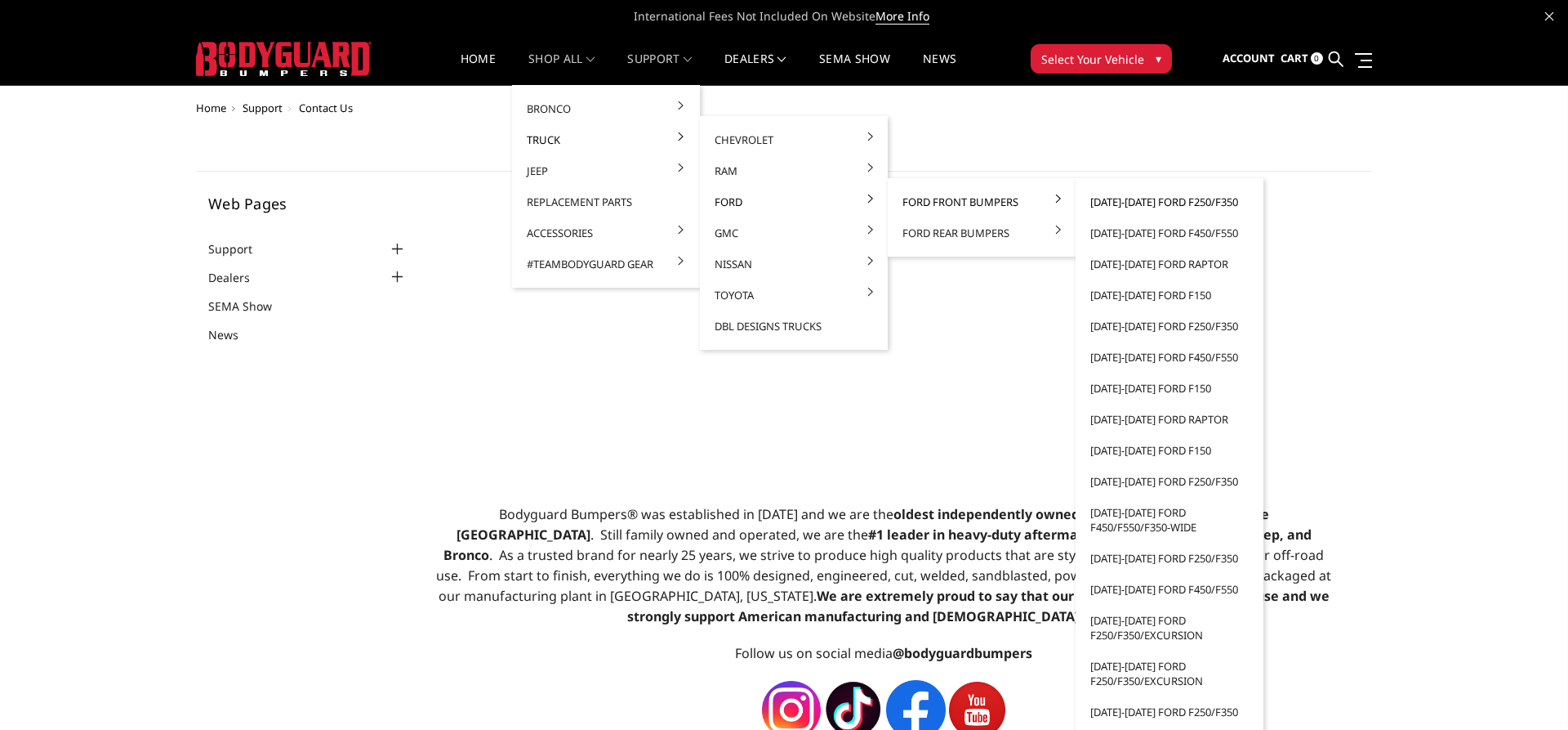
click at [1147, 207] on link "[DATE]-[DATE] Ford F250/F350" at bounding box center [1169, 202] width 175 height 31
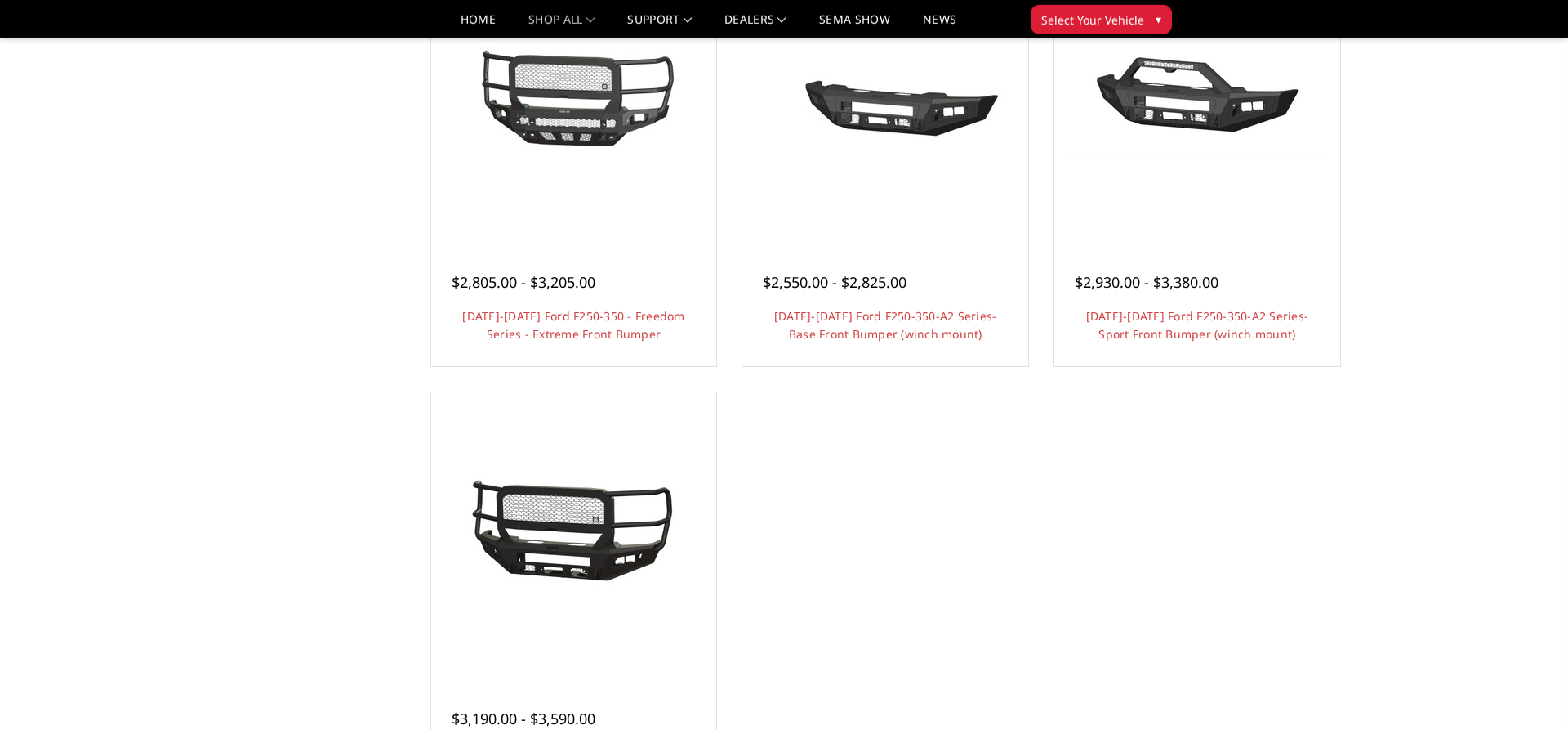
scroll to position [1083, 0]
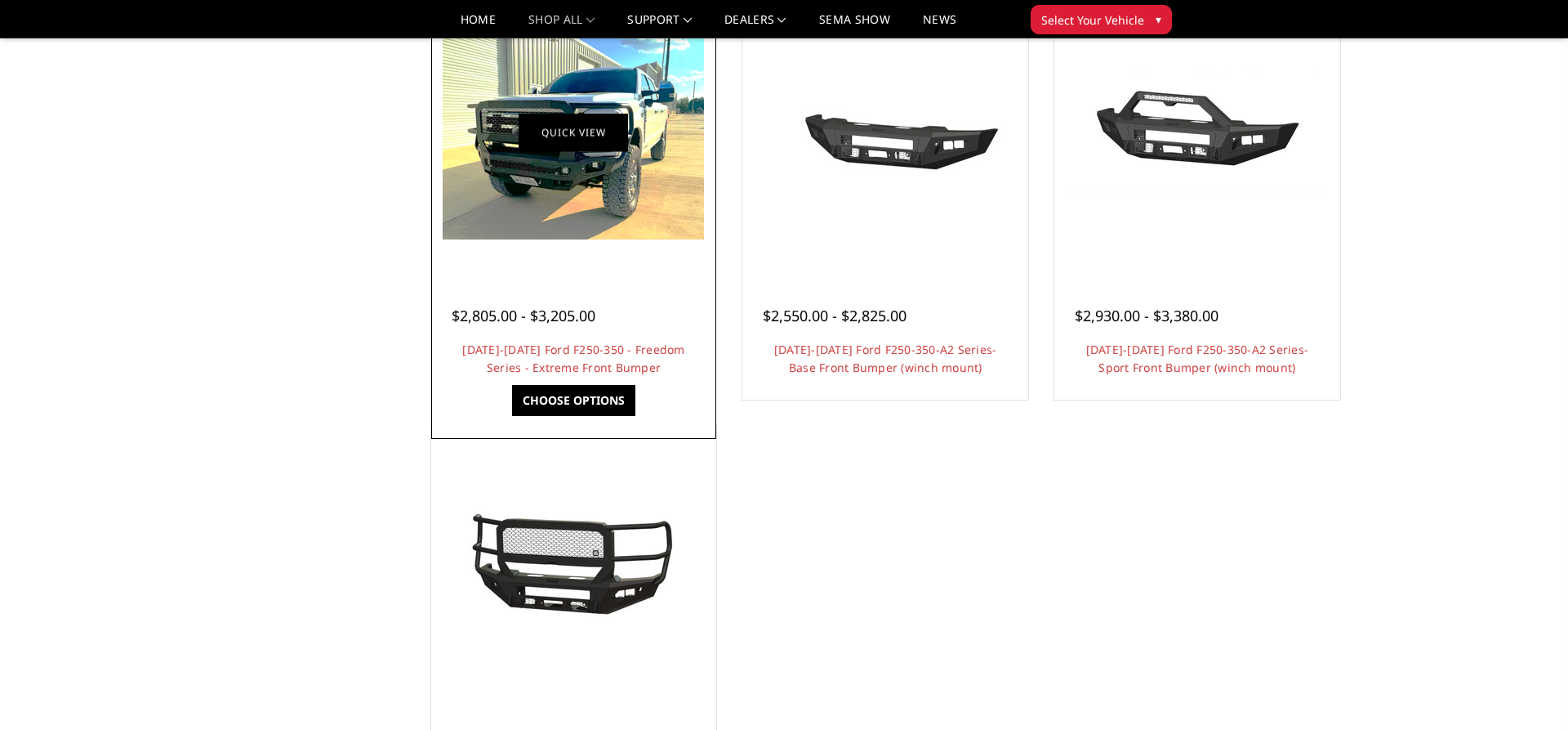
click at [533, 122] on link "Quick view" at bounding box center [573, 133] width 110 height 39
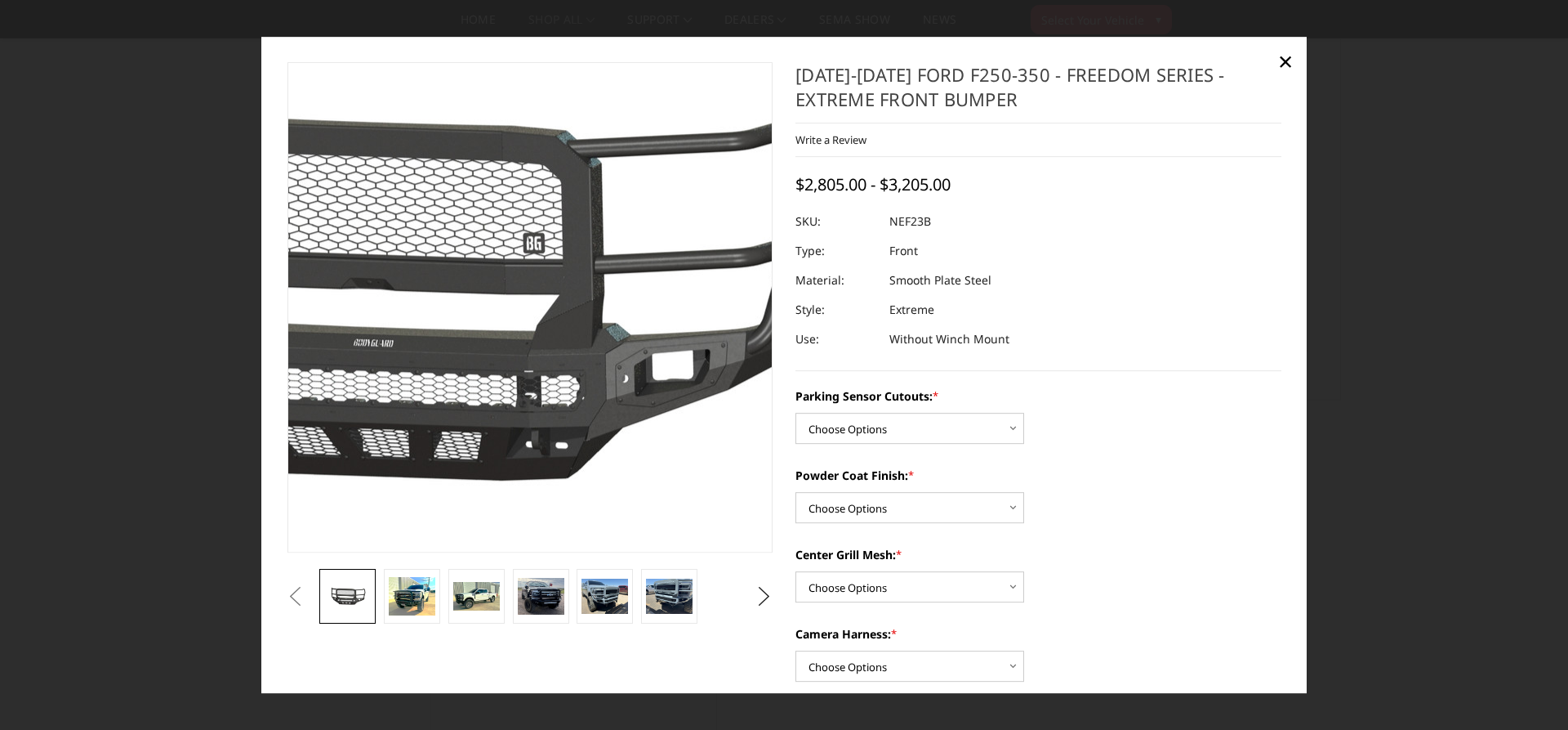
click at [636, 389] on img at bounding box center [409, 294] width 1045 height 572
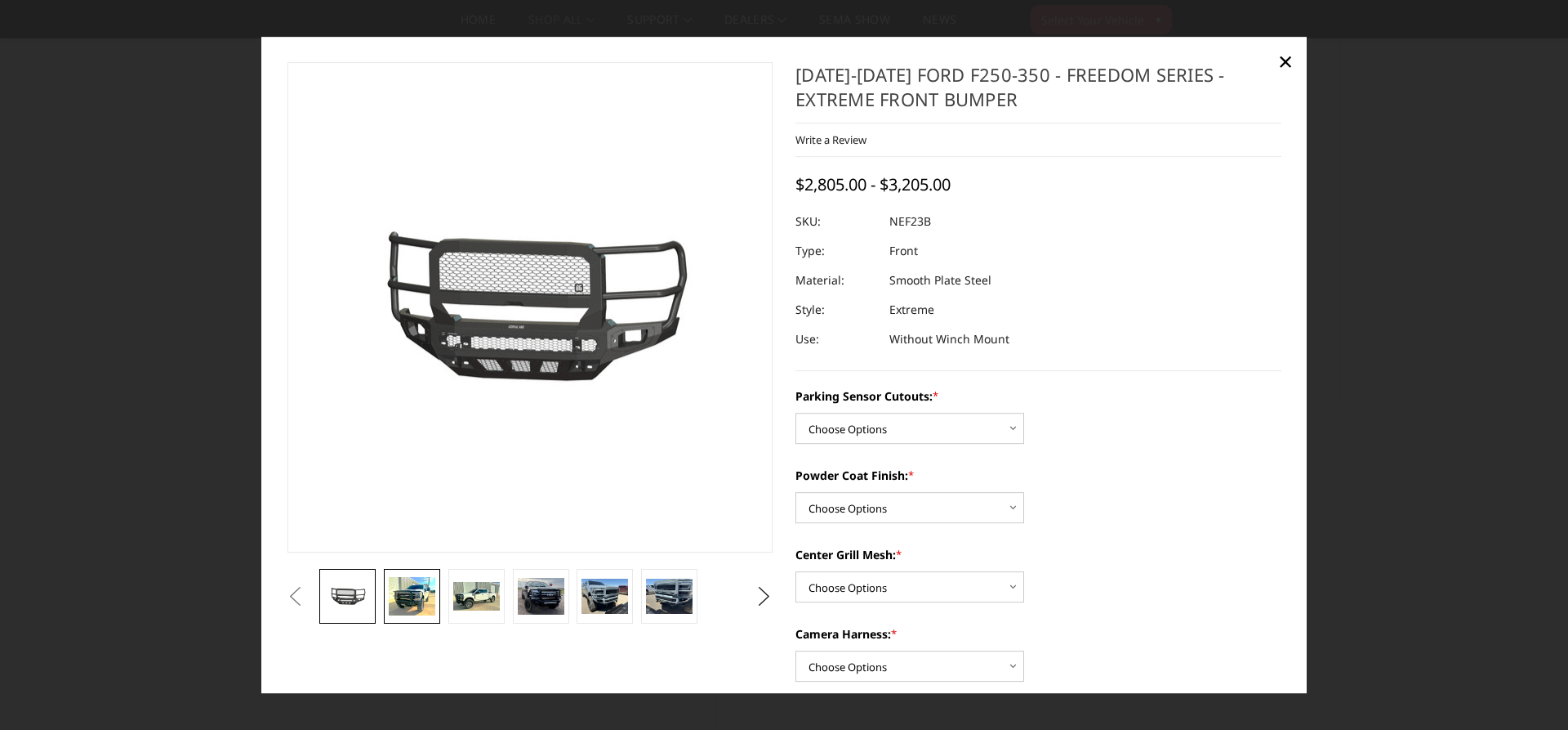
click at [405, 605] on img at bounding box center [411, 596] width 46 height 38
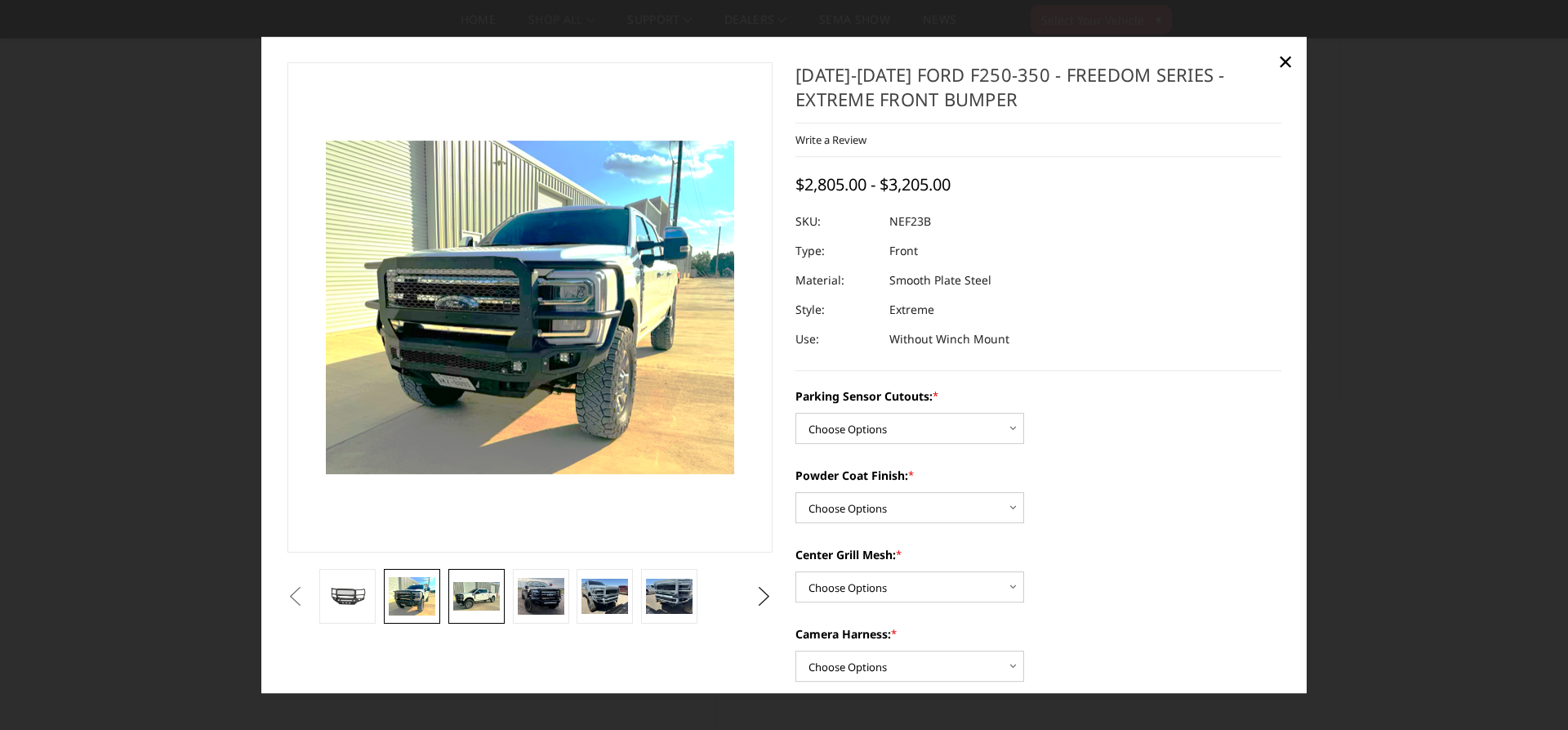
click at [472, 596] on img at bounding box center [477, 596] width 46 height 28
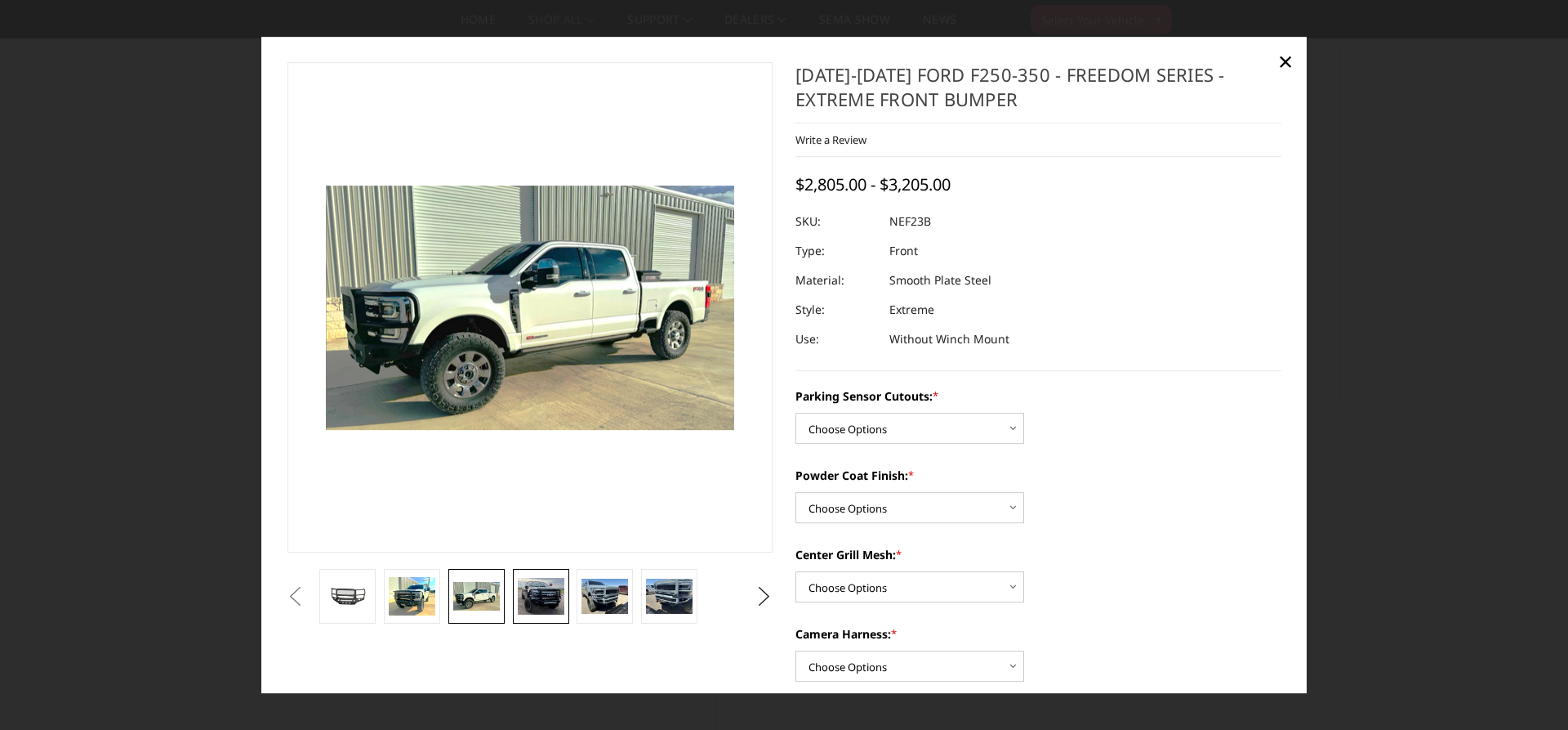
click at [546, 591] on img at bounding box center [541, 596] width 46 height 37
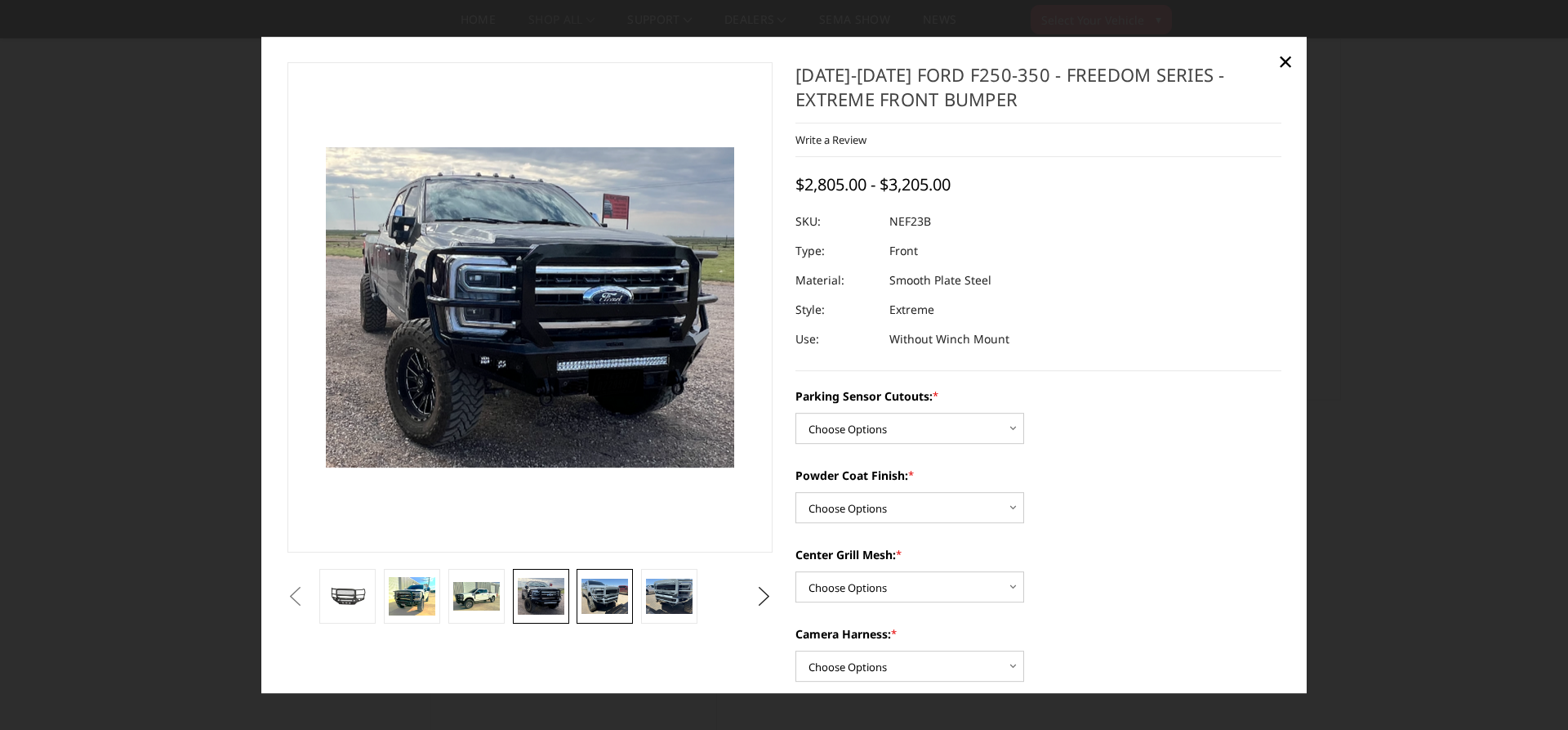
click at [594, 601] on img at bounding box center [604, 596] width 46 height 35
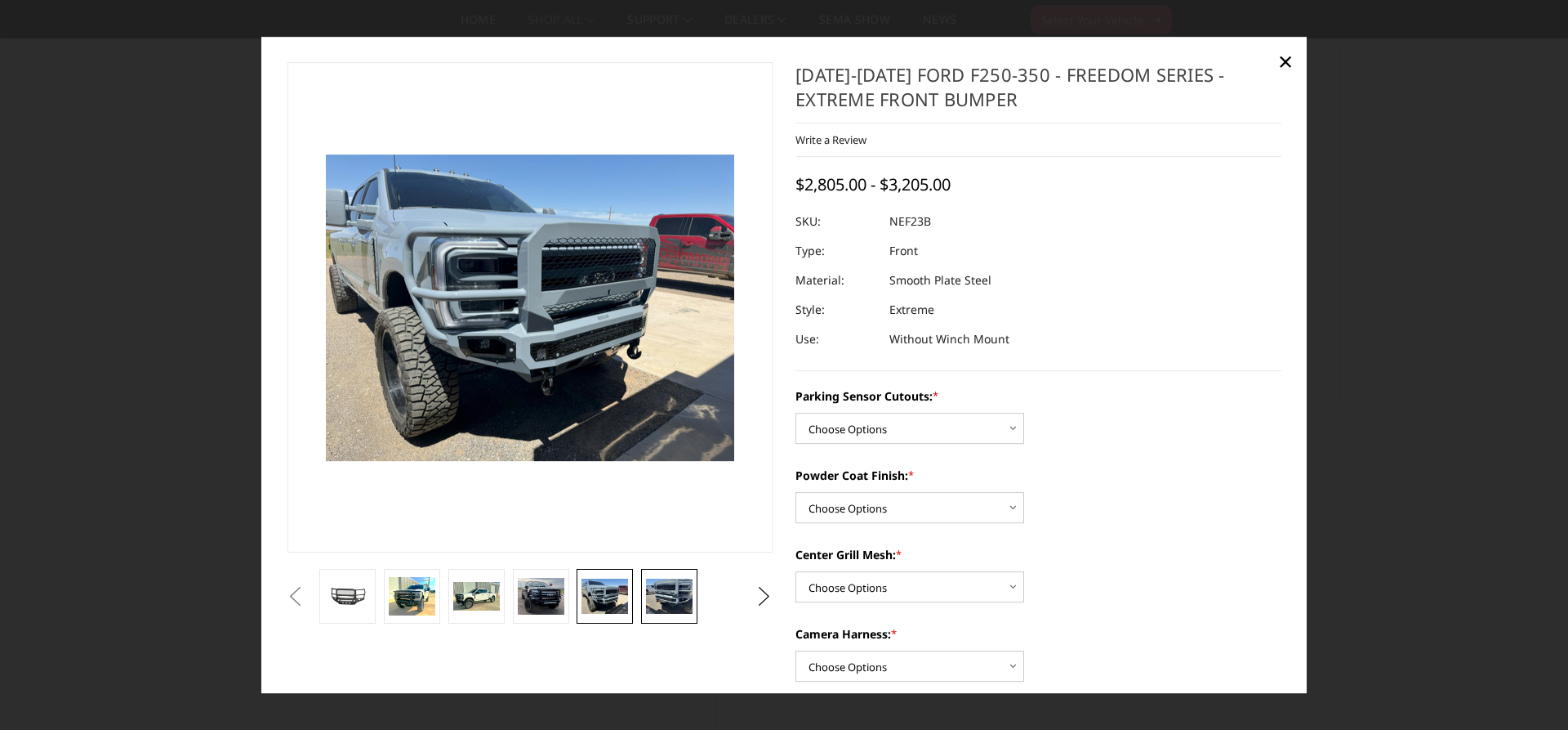
click at [655, 598] on img at bounding box center [669, 596] width 46 height 35
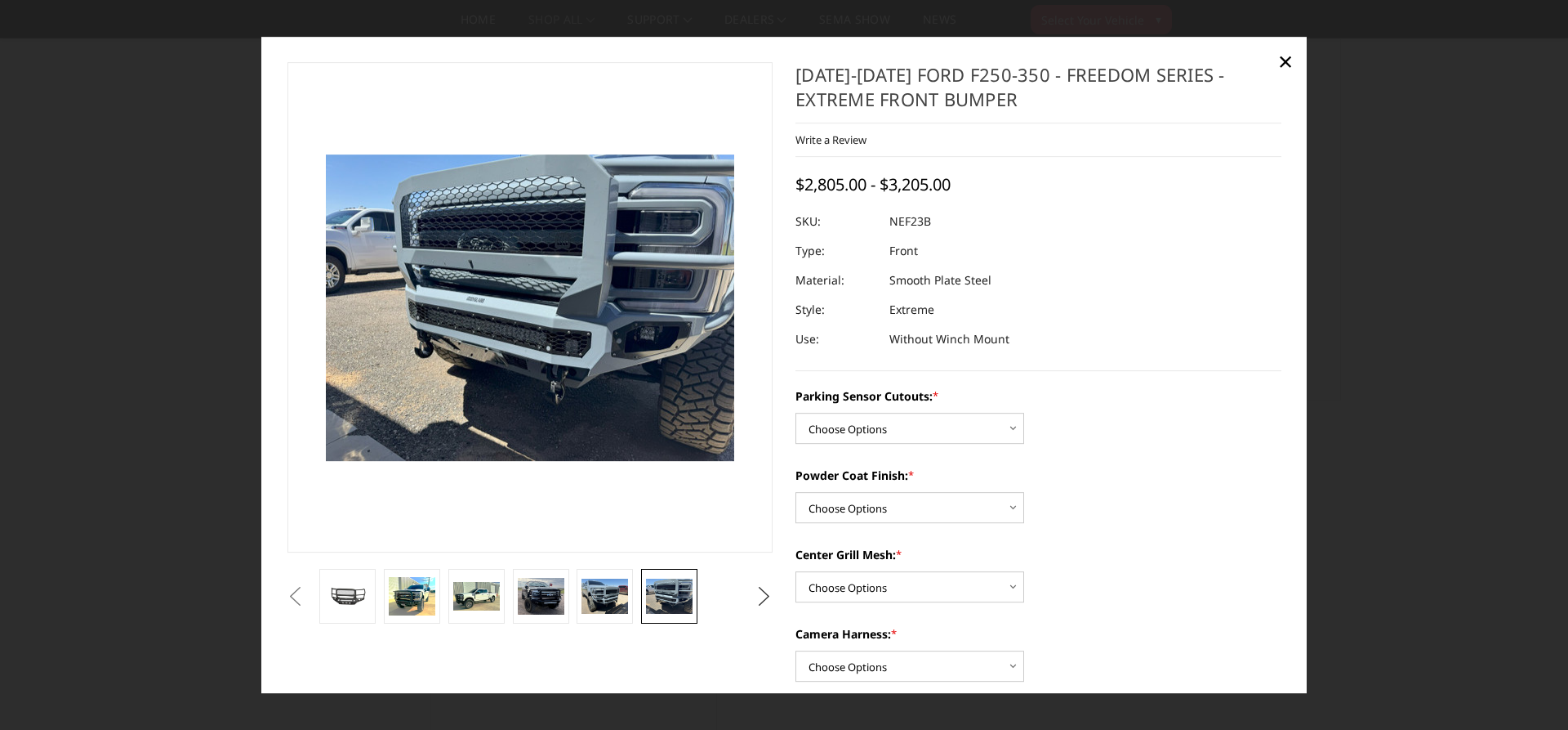
click at [767, 596] on button "Next" at bounding box center [764, 596] width 25 height 25
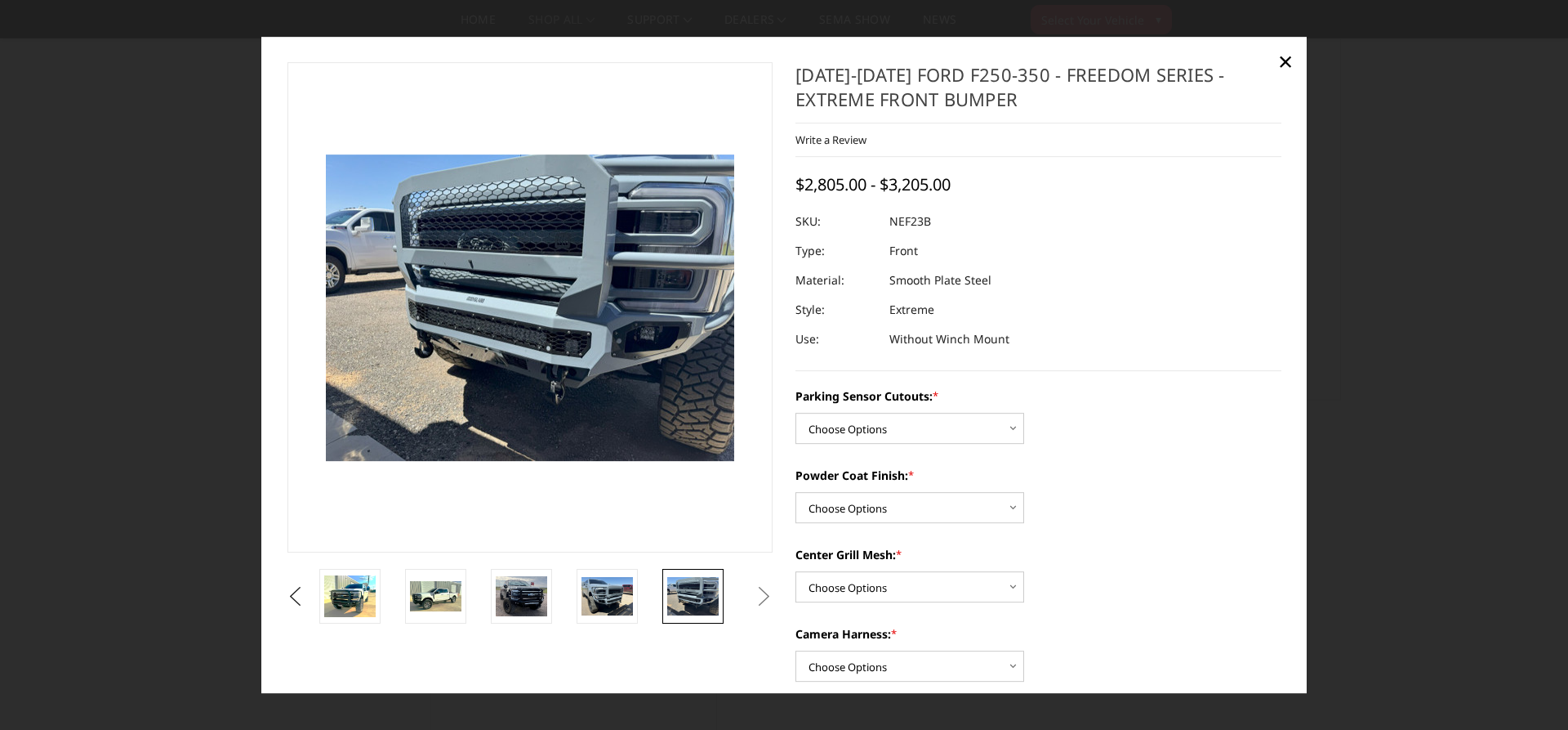
click at [721, 603] on link at bounding box center [692, 596] width 61 height 54
click at [762, 598] on button "Next" at bounding box center [764, 596] width 25 height 25
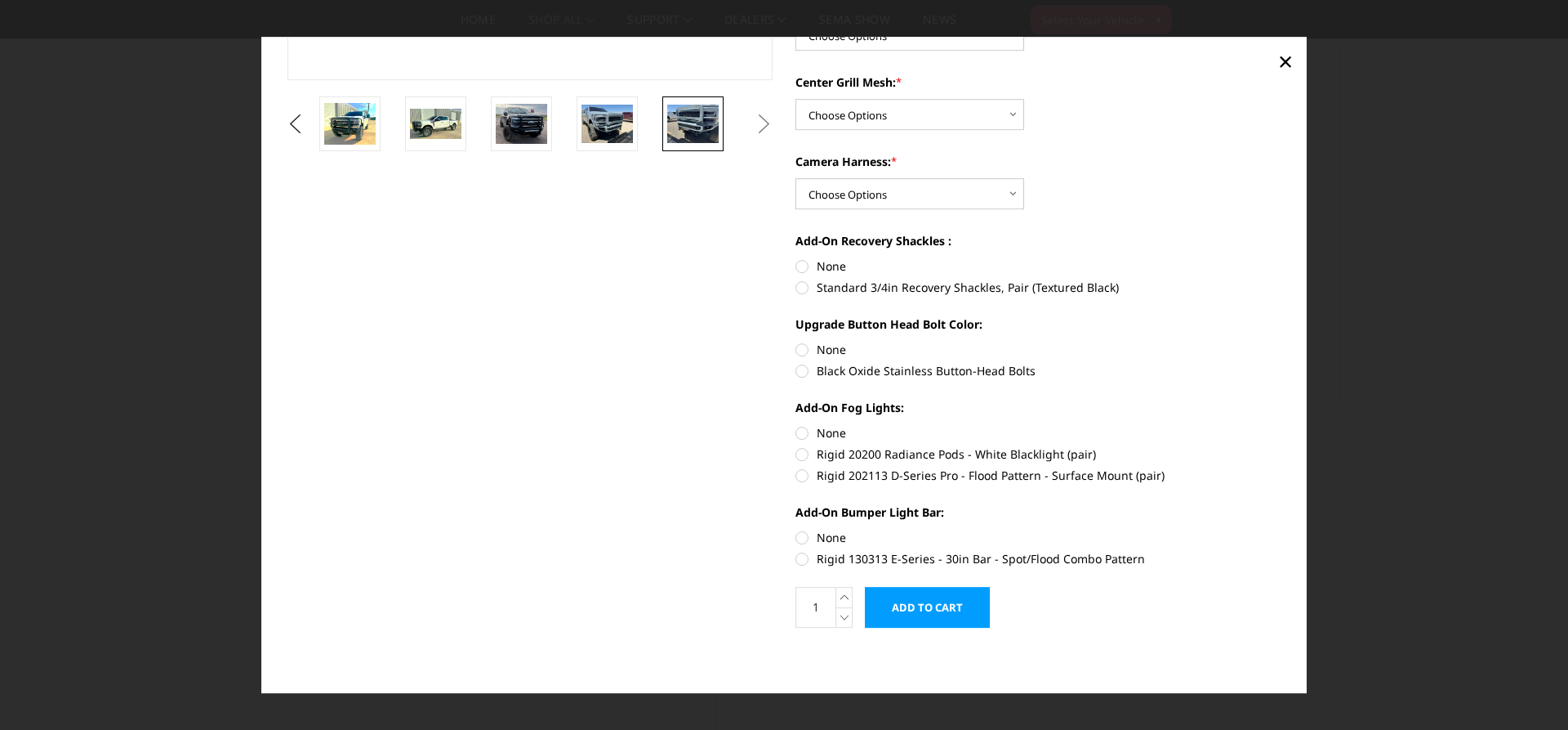
scroll to position [0, 0]
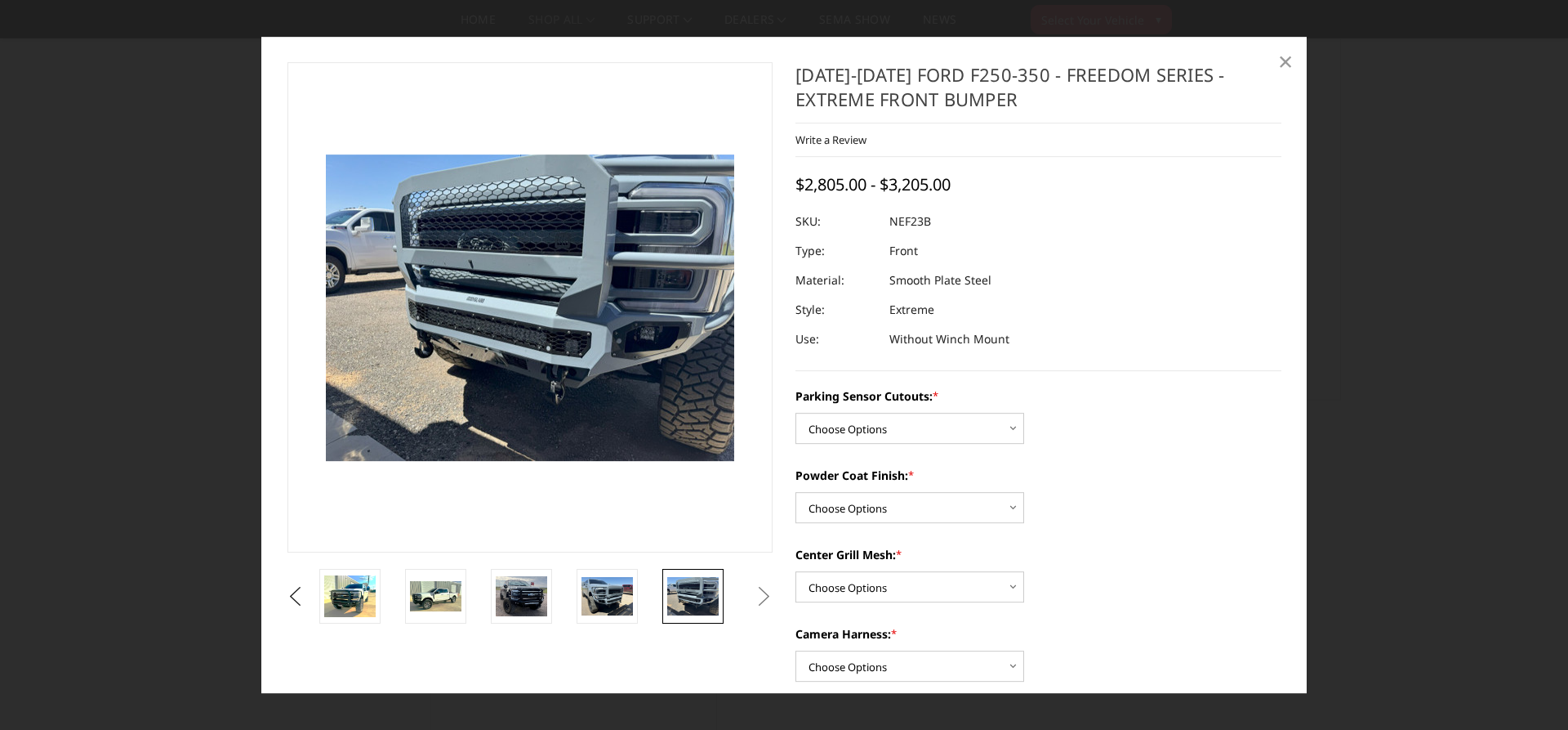
click at [1285, 64] on span "×" at bounding box center [1285, 60] width 15 height 35
